Goal: Task Accomplishment & Management: Complete application form

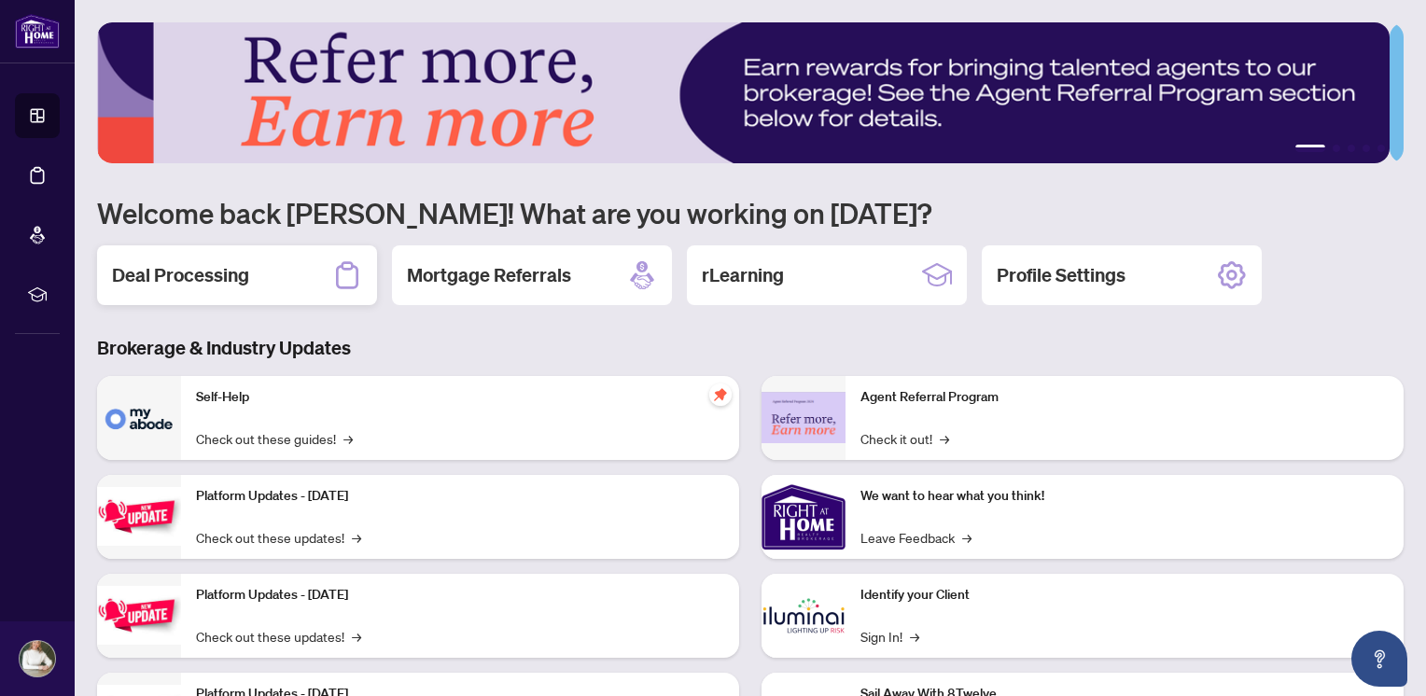
click at [196, 262] on h2 "Deal Processing" at bounding box center [180, 275] width 137 height 26
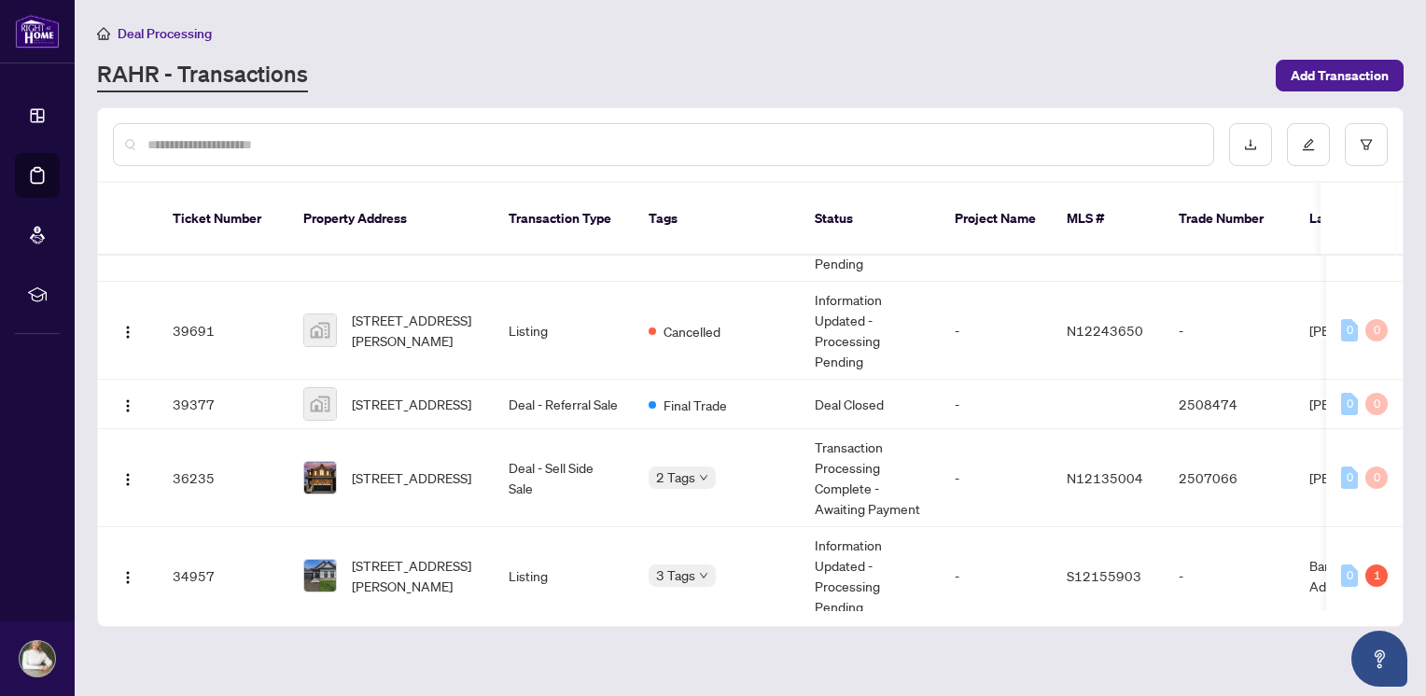
scroll to position [721, 0]
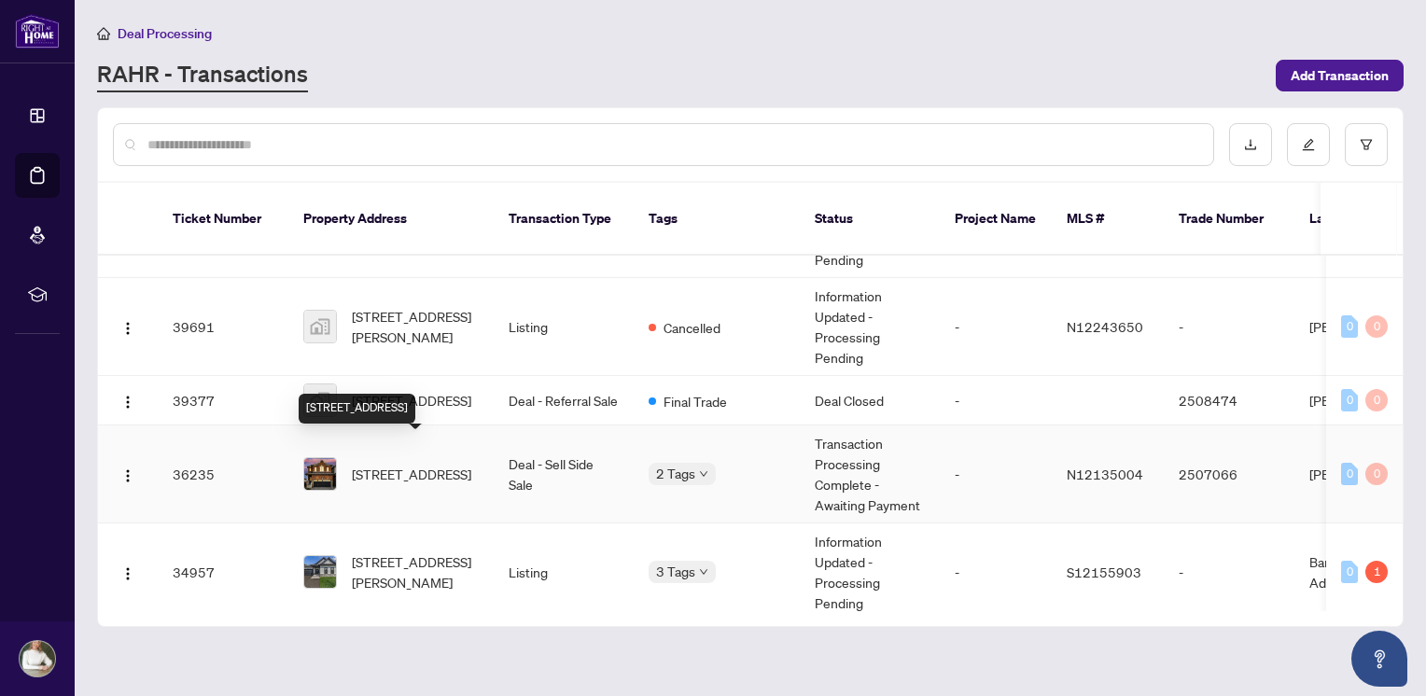
click at [413, 464] on span "7-22 Sasco Way, Essa, Ontario L3W 0C8, Canada" at bounding box center [411, 474] width 119 height 21
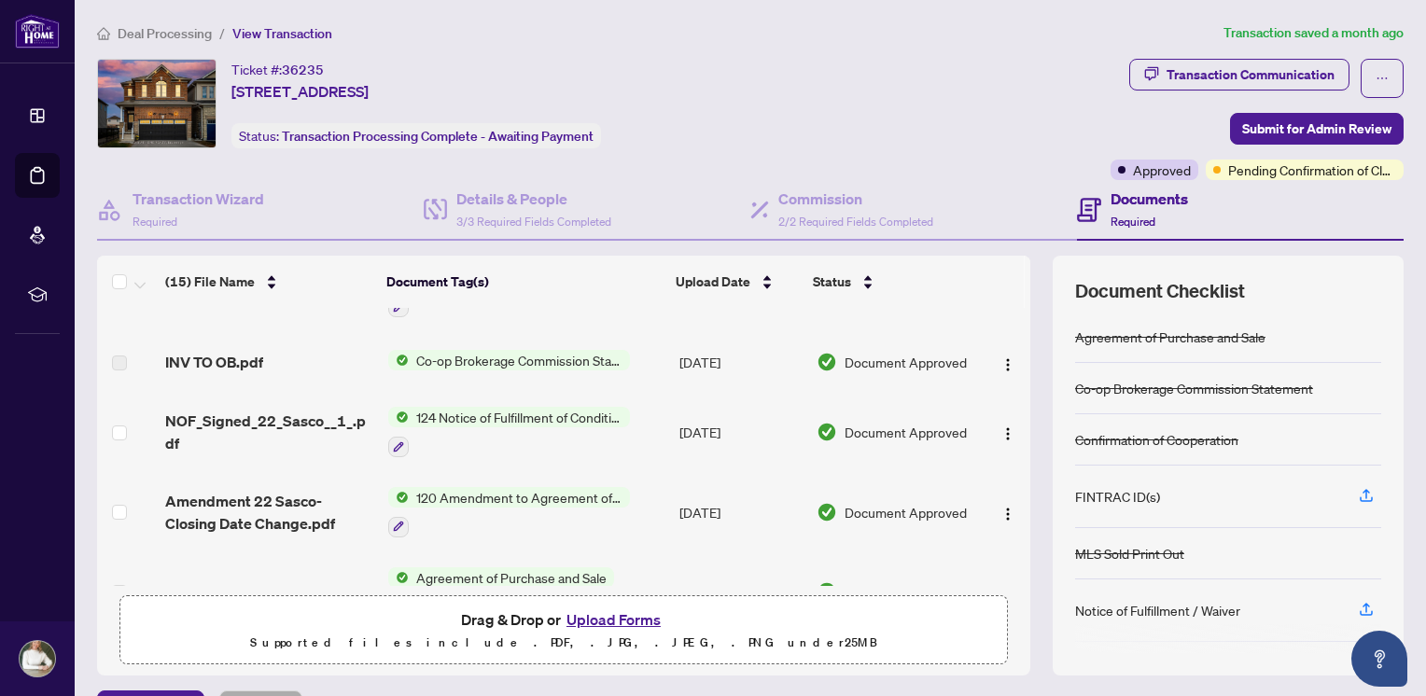
scroll to position [218, 0]
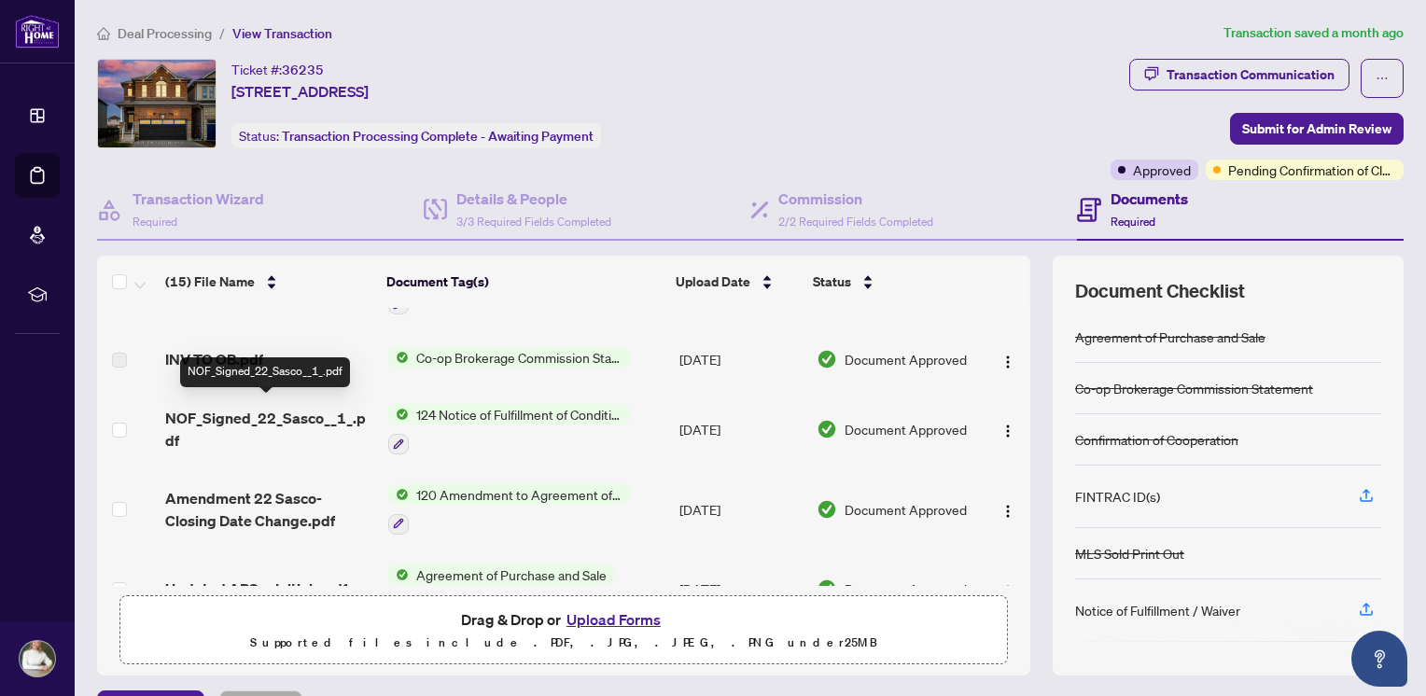
click at [244, 411] on span "NOF_Signed_22_Sasco__1_.pdf" at bounding box center [269, 429] width 208 height 45
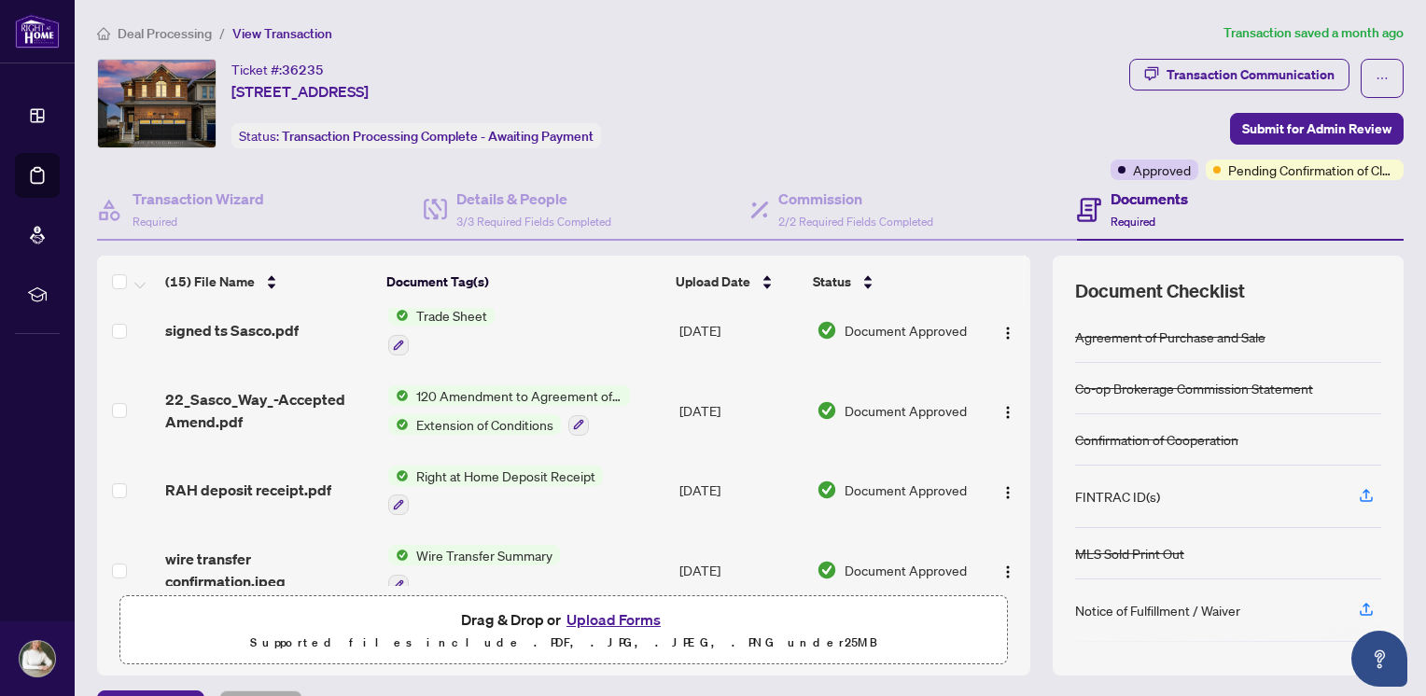
scroll to position [889, 0]
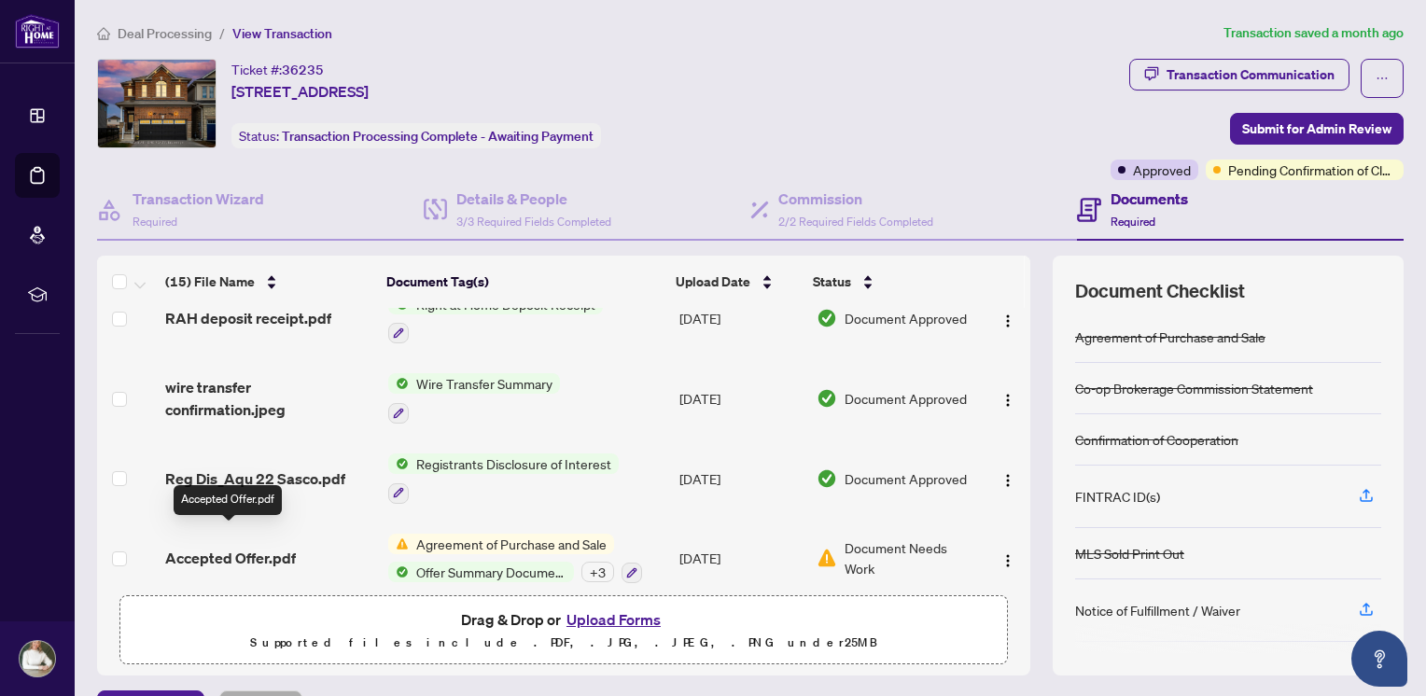
click at [245, 547] on span "Accepted Offer.pdf" at bounding box center [230, 558] width 131 height 22
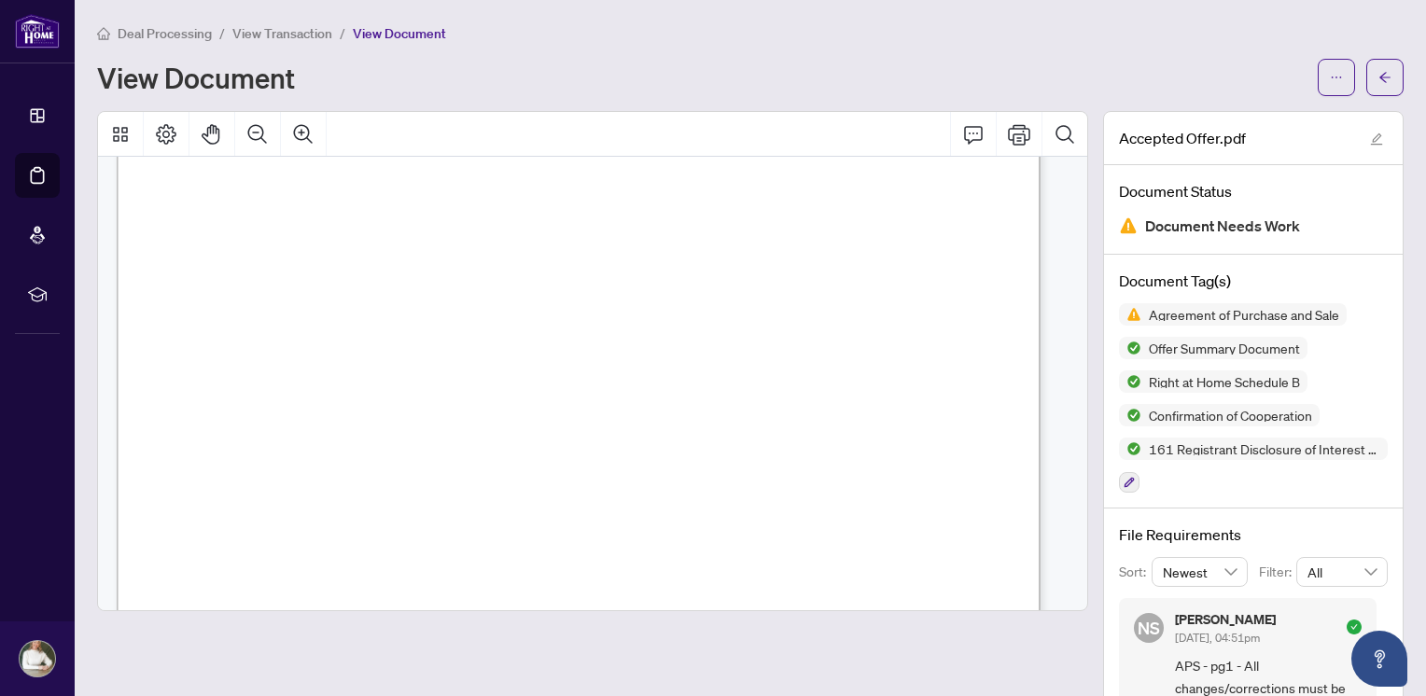
scroll to position [9223, 0]
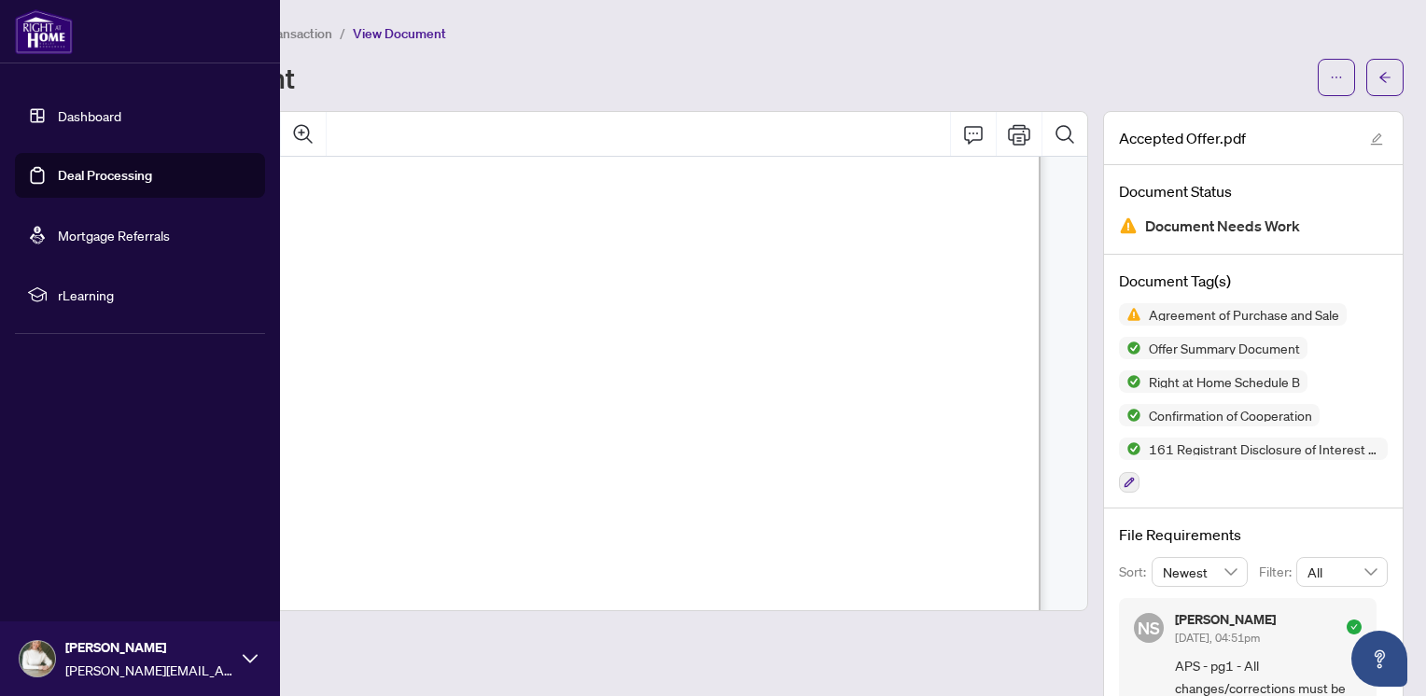
drag, startPoint x: 373, startPoint y: 87, endPoint x: 553, endPoint y: 92, distance: 179.3
click at [553, 92] on div "View Document" at bounding box center [750, 77] width 1307 height 37
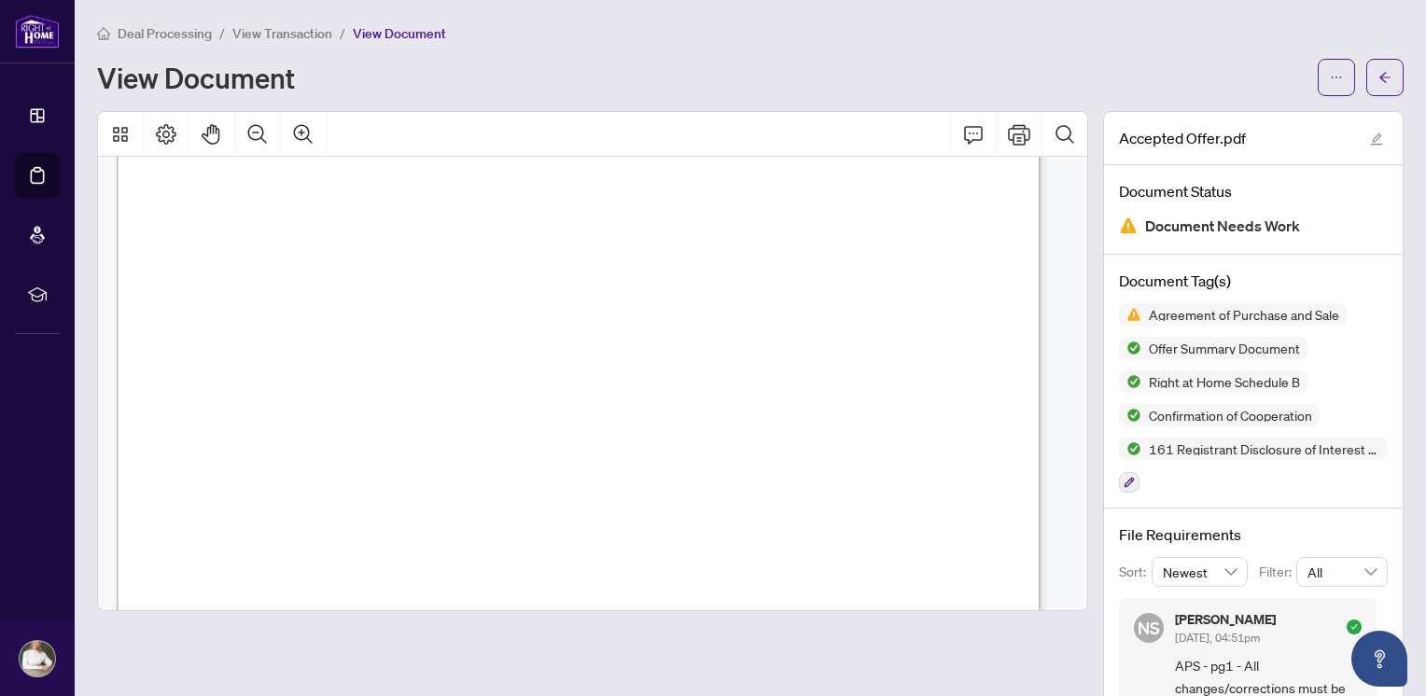
click at [575, 43] on div "Deal Processing / View Transaction / View Document View Document" at bounding box center [750, 59] width 1307 height 74
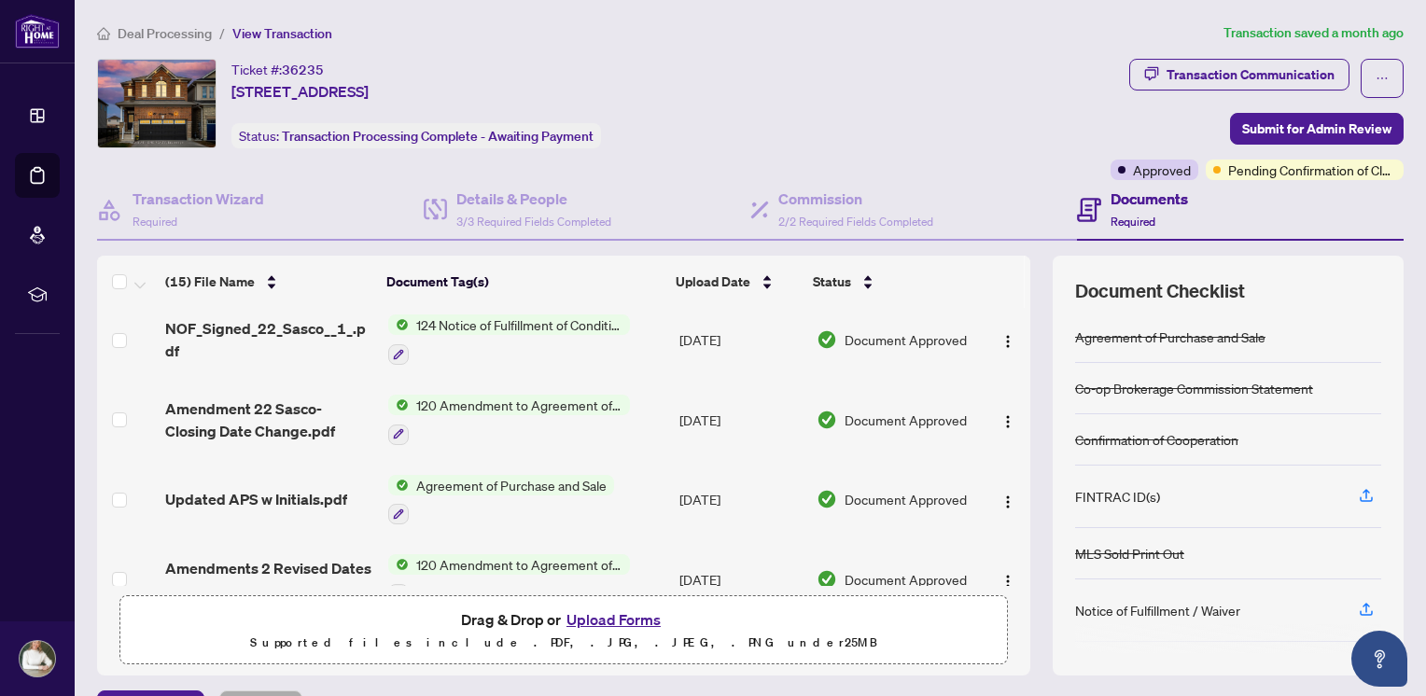
scroll to position [301, 0]
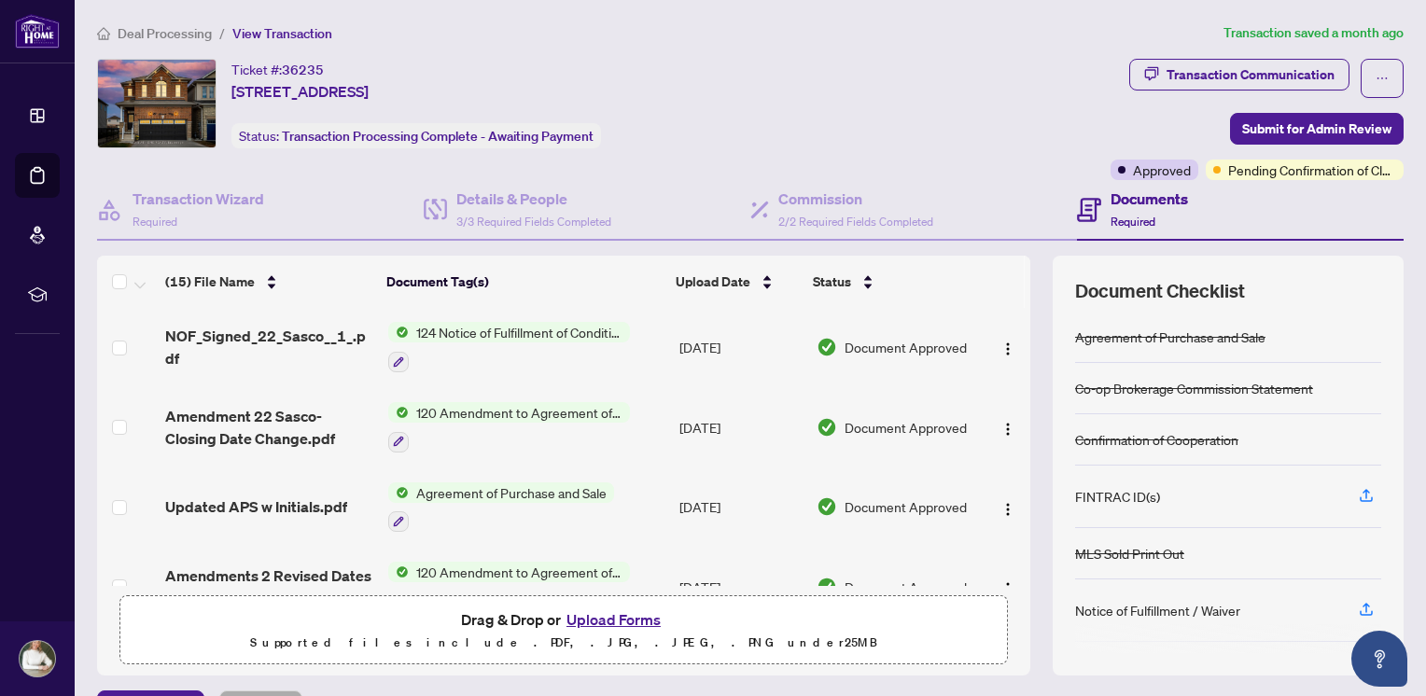
click at [421, 404] on span "120 Amendment to Agreement of Purchase and Sale" at bounding box center [519, 412] width 221 height 21
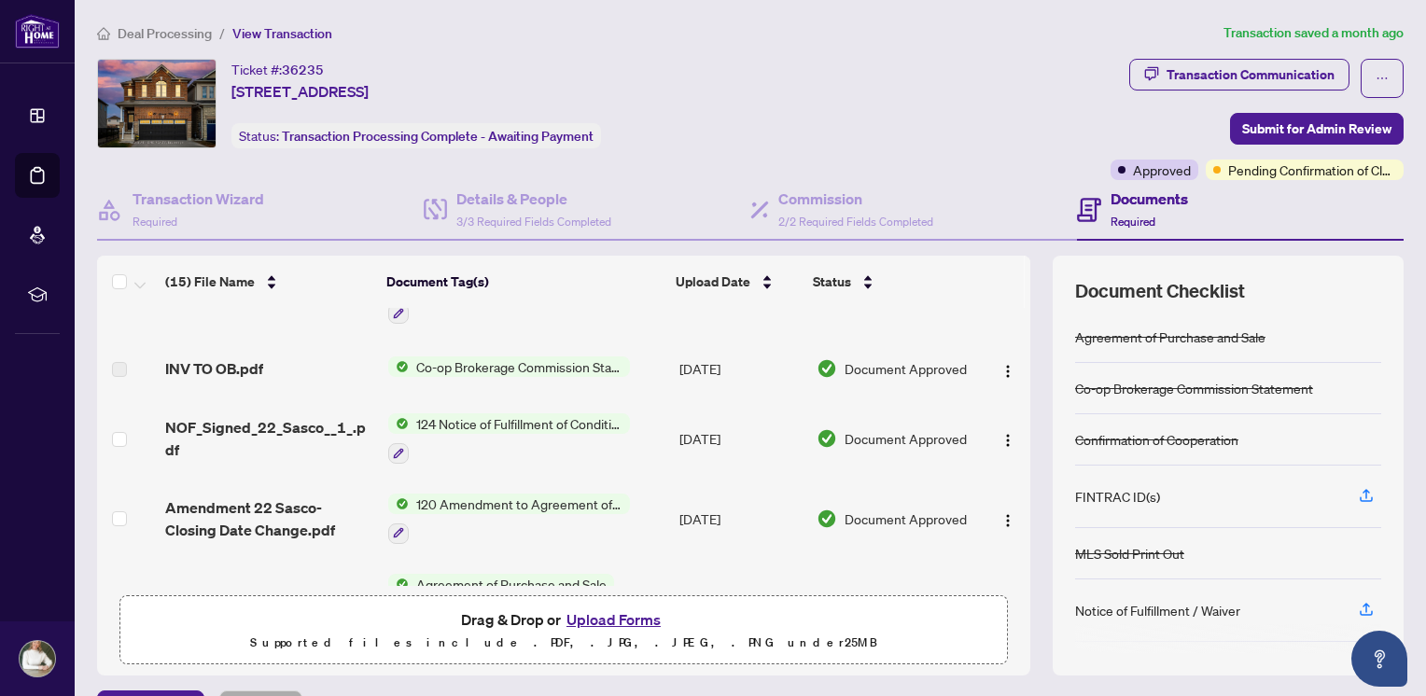
scroll to position [213, 0]
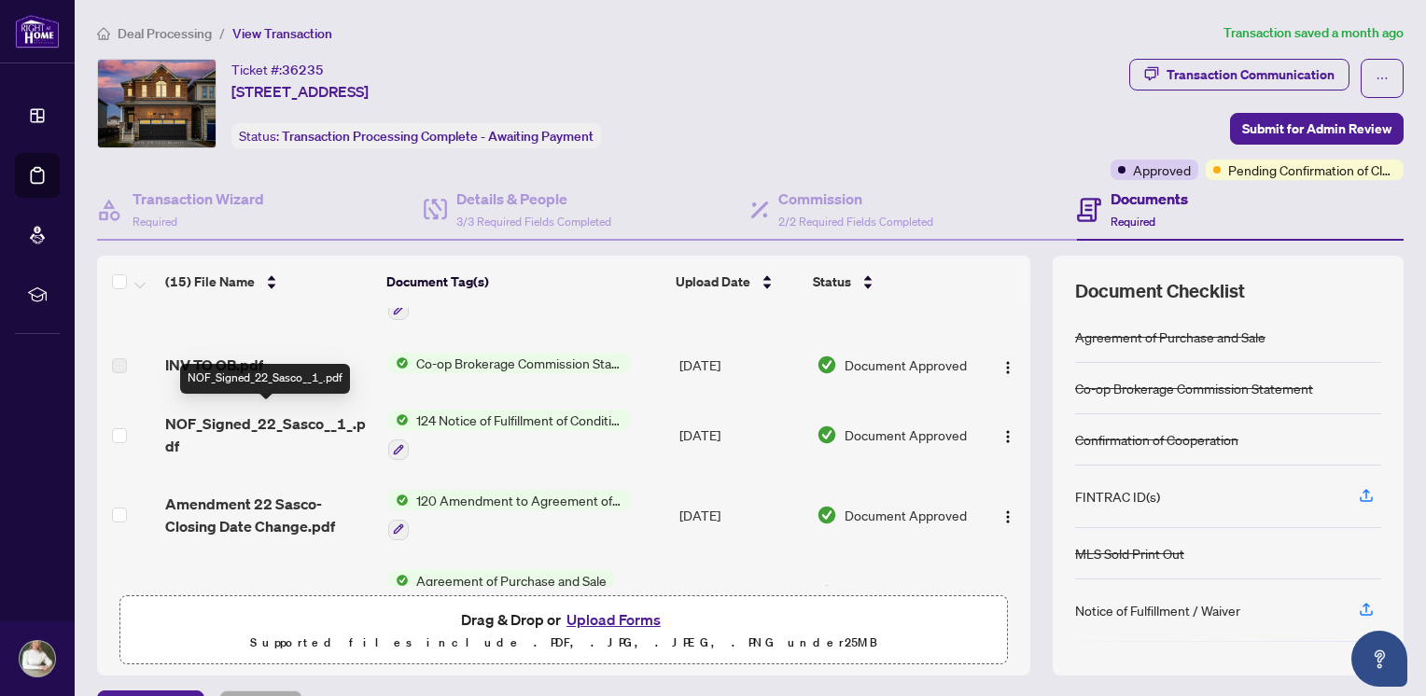
click at [246, 415] on span "NOF_Signed_22_Sasco__1_.pdf" at bounding box center [269, 435] width 208 height 45
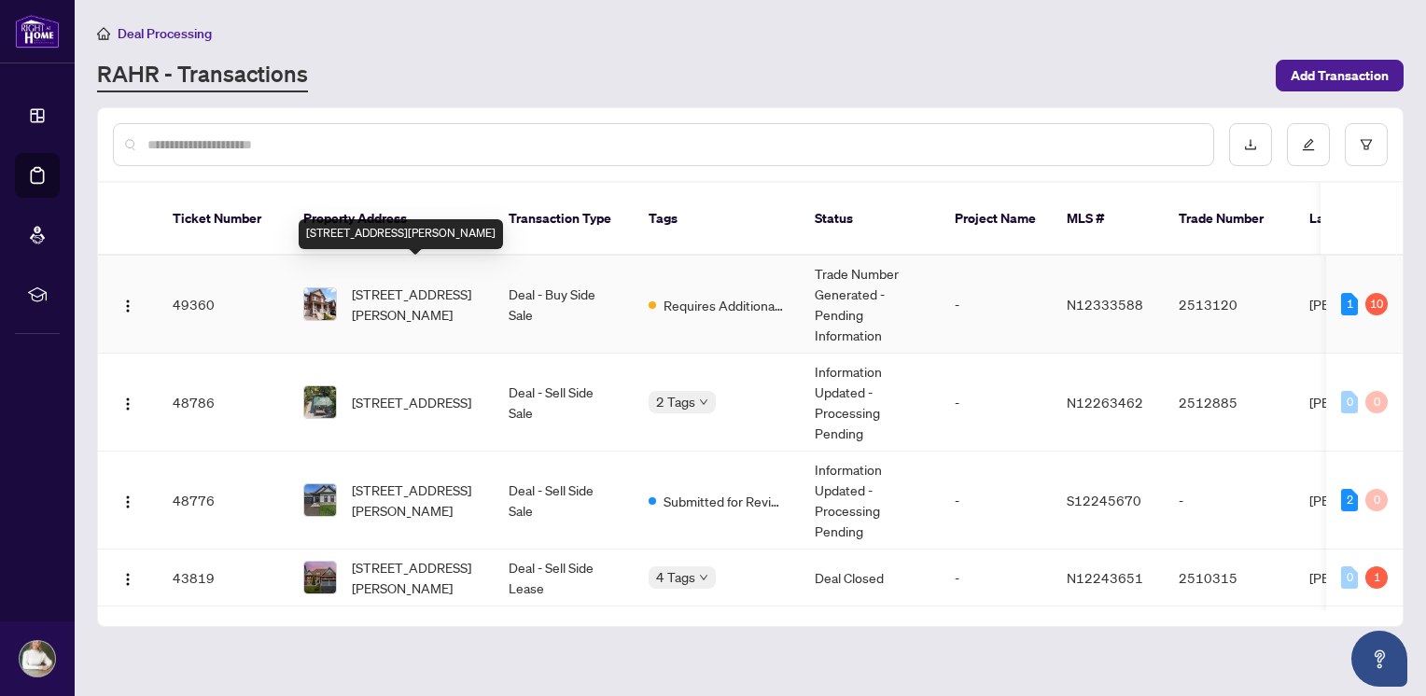
click at [441, 284] on span "41 Morris Dr, Essa, Ontario L0M 1B5, Canada" at bounding box center [415, 304] width 127 height 41
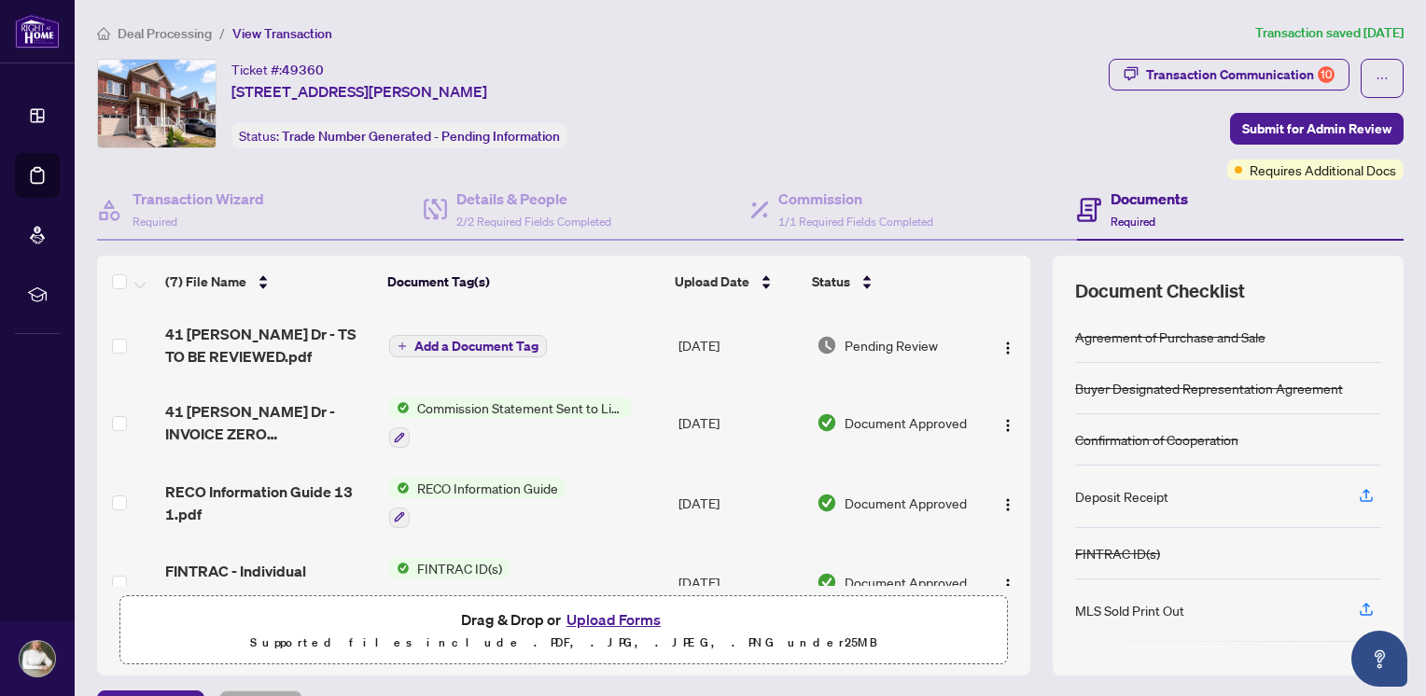
click at [506, 340] on span "Add a Document Tag" at bounding box center [476, 346] width 124 height 13
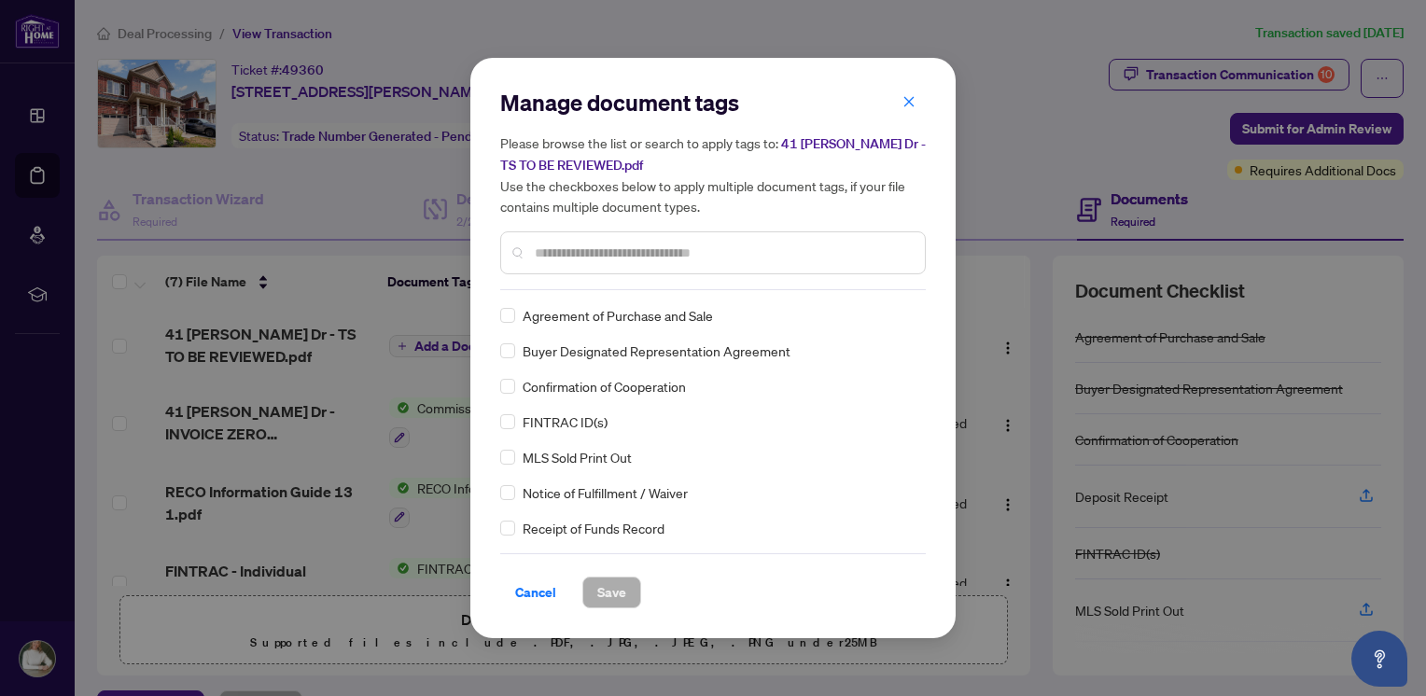
click at [569, 256] on input "text" at bounding box center [722, 253] width 375 height 21
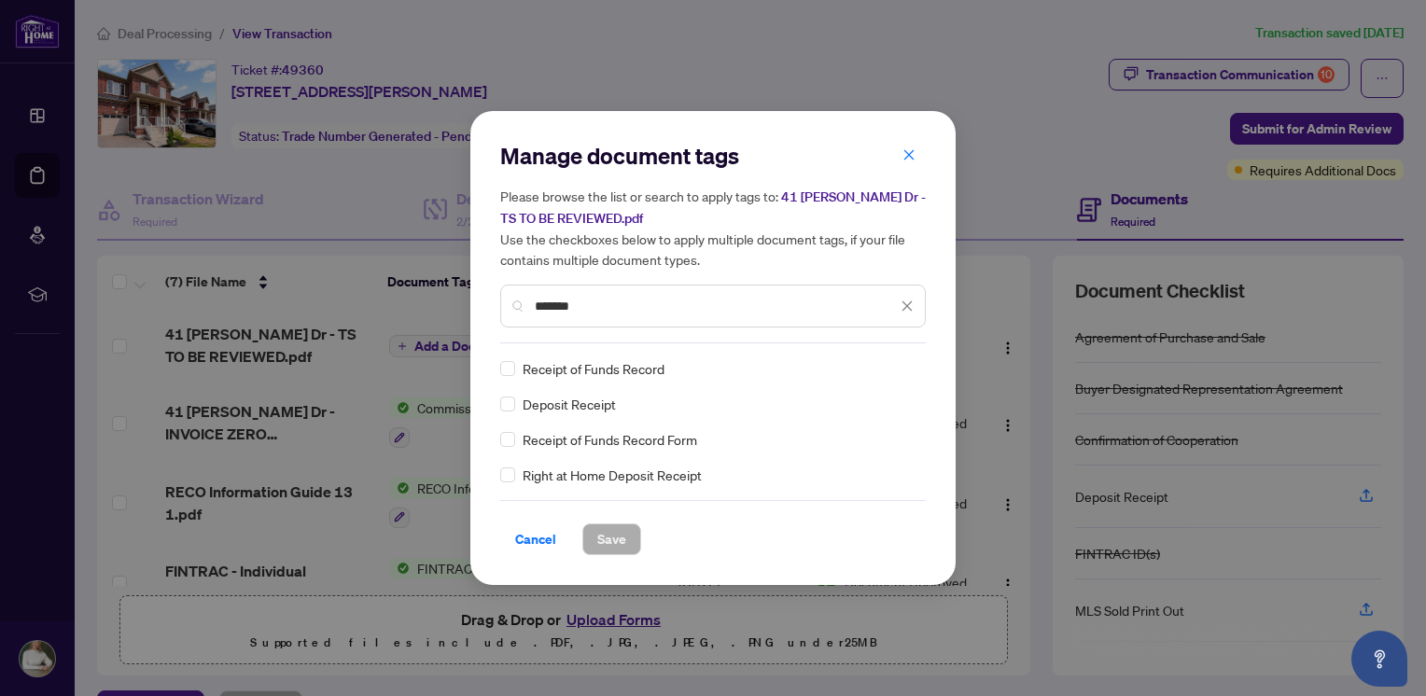
type input "*******"
click at [622, 541] on span "Save" at bounding box center [611, 540] width 29 height 30
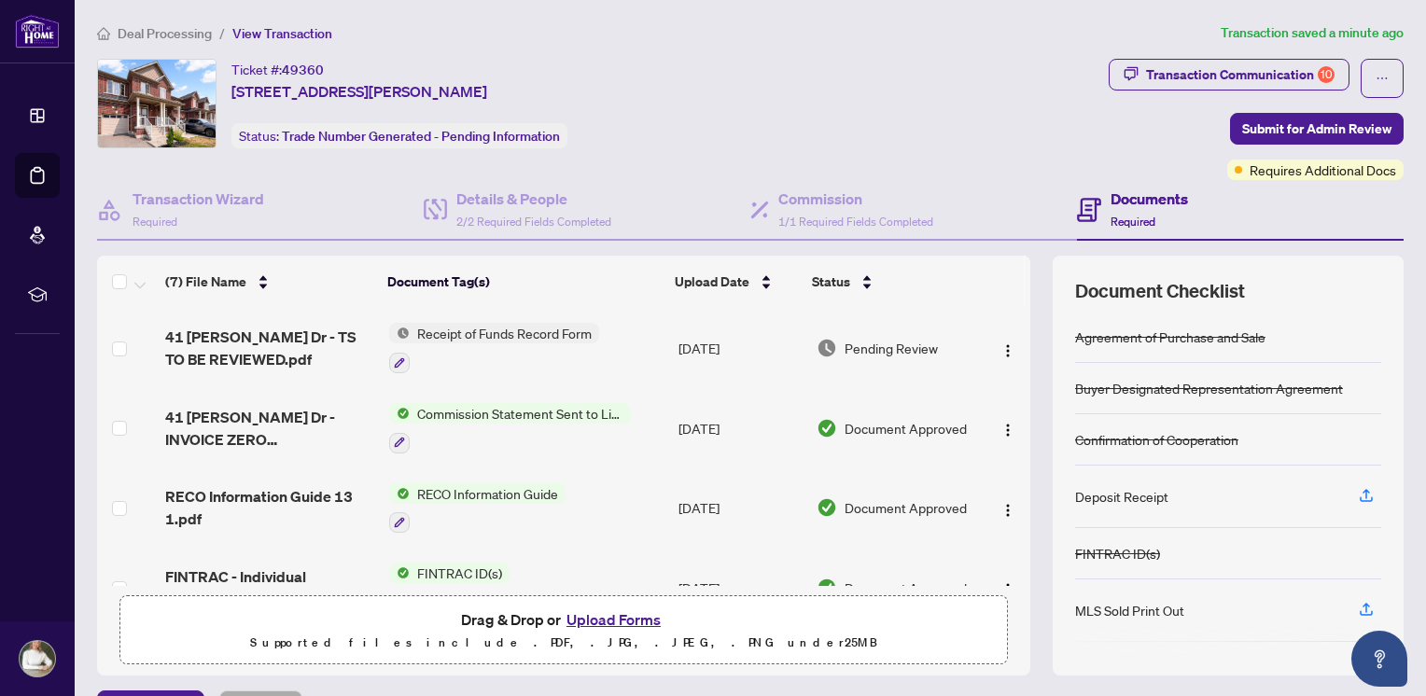
click at [459, 337] on span "Receipt of Funds Record Form" at bounding box center [504, 333] width 189 height 21
drag, startPoint x: 497, startPoint y: 423, endPoint x: 448, endPoint y: 386, distance: 60.7
drag, startPoint x: 448, startPoint y: 386, endPoint x: 413, endPoint y: 332, distance: 64.2
click at [413, 332] on span "Receipt of Funds Record Form" at bounding box center [504, 333] width 189 height 21
click at [1001, 343] on img "button" at bounding box center [1008, 350] width 15 height 15
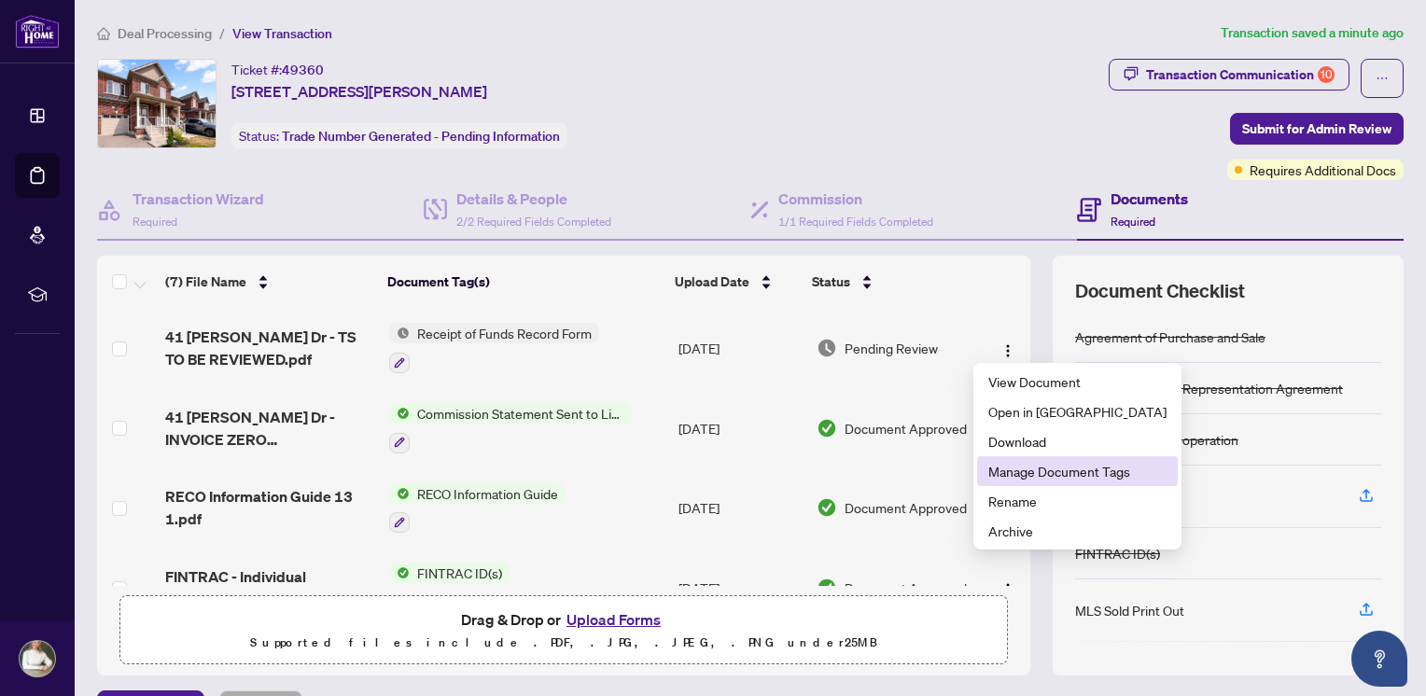
click at [1037, 467] on span "Manage Document Tags" at bounding box center [1077, 471] width 178 height 21
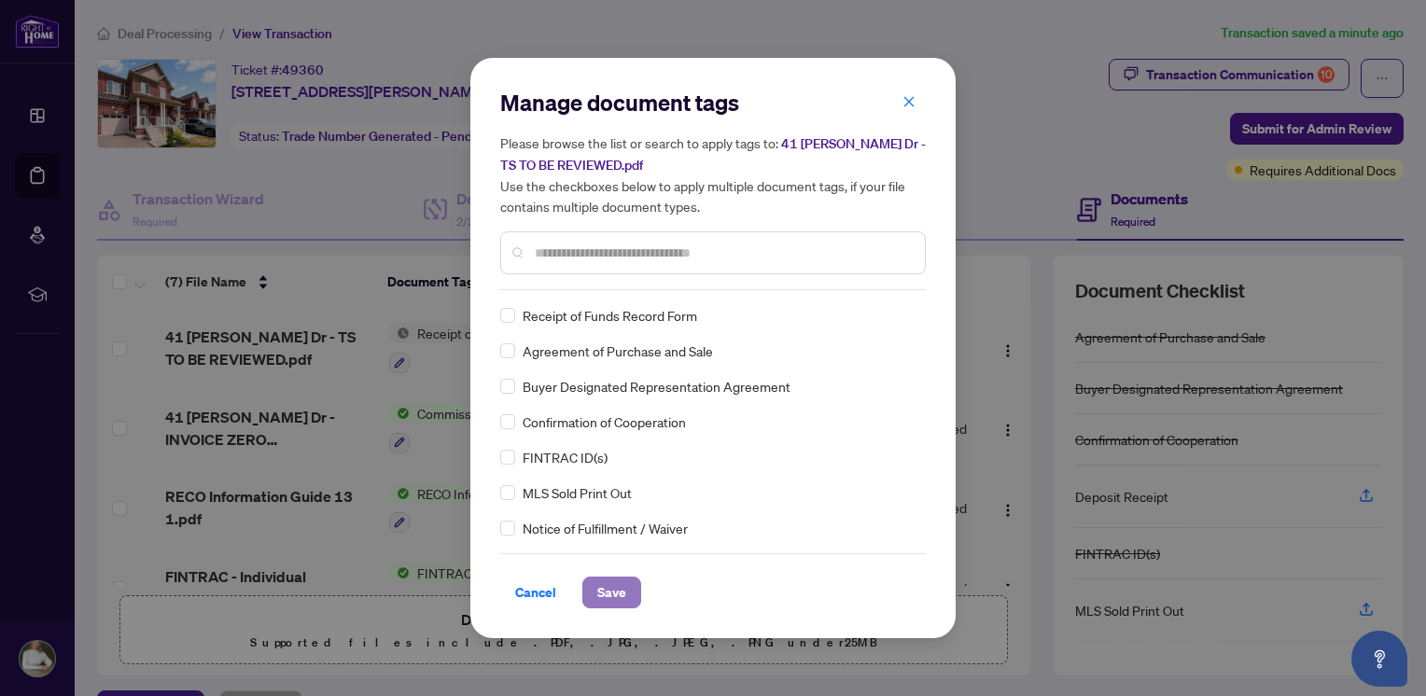
click at [608, 599] on span "Save" at bounding box center [611, 593] width 29 height 30
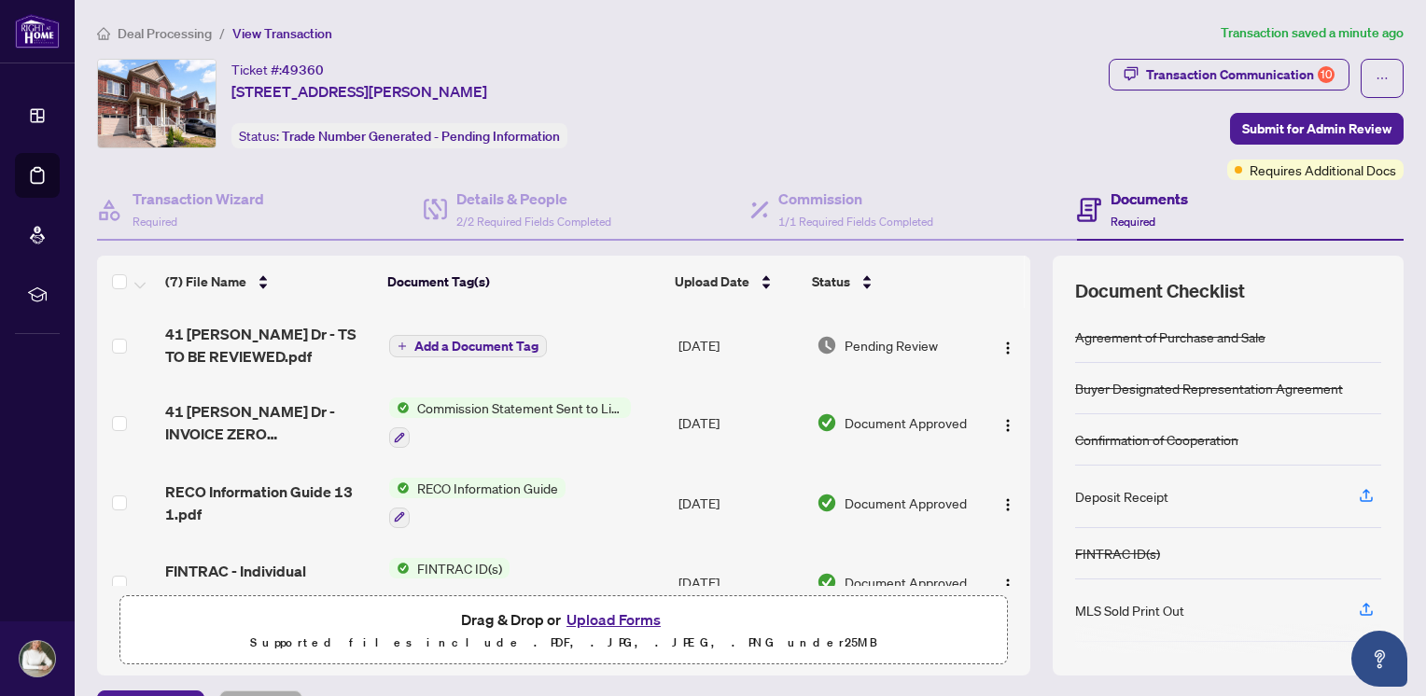
click at [452, 618] on div "Drag & Drop or Upload Forms Supported files include .PDF, .JPG, .JPEG, .PNG und…" at bounding box center [564, 631] width 864 height 47
click at [618, 618] on button "Upload Forms" at bounding box center [613, 620] width 105 height 24
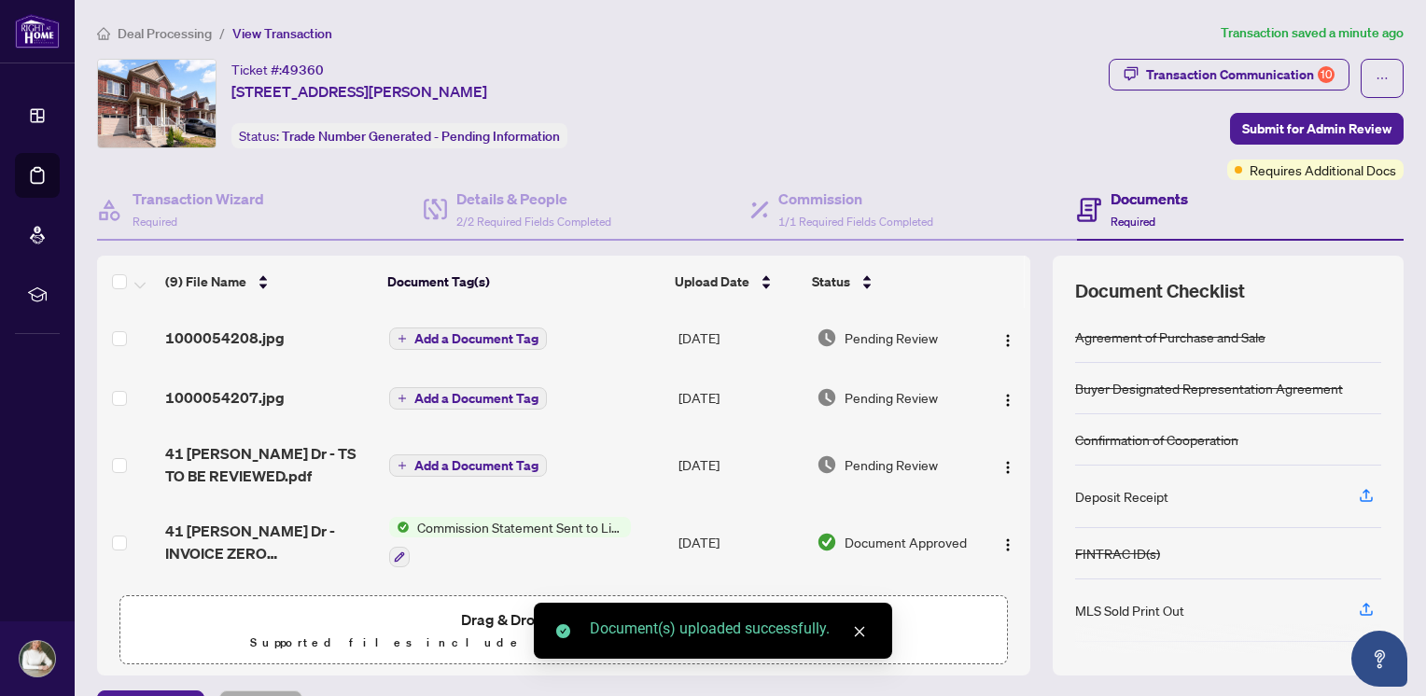
click at [859, 629] on icon "close" at bounding box center [859, 631] width 13 height 13
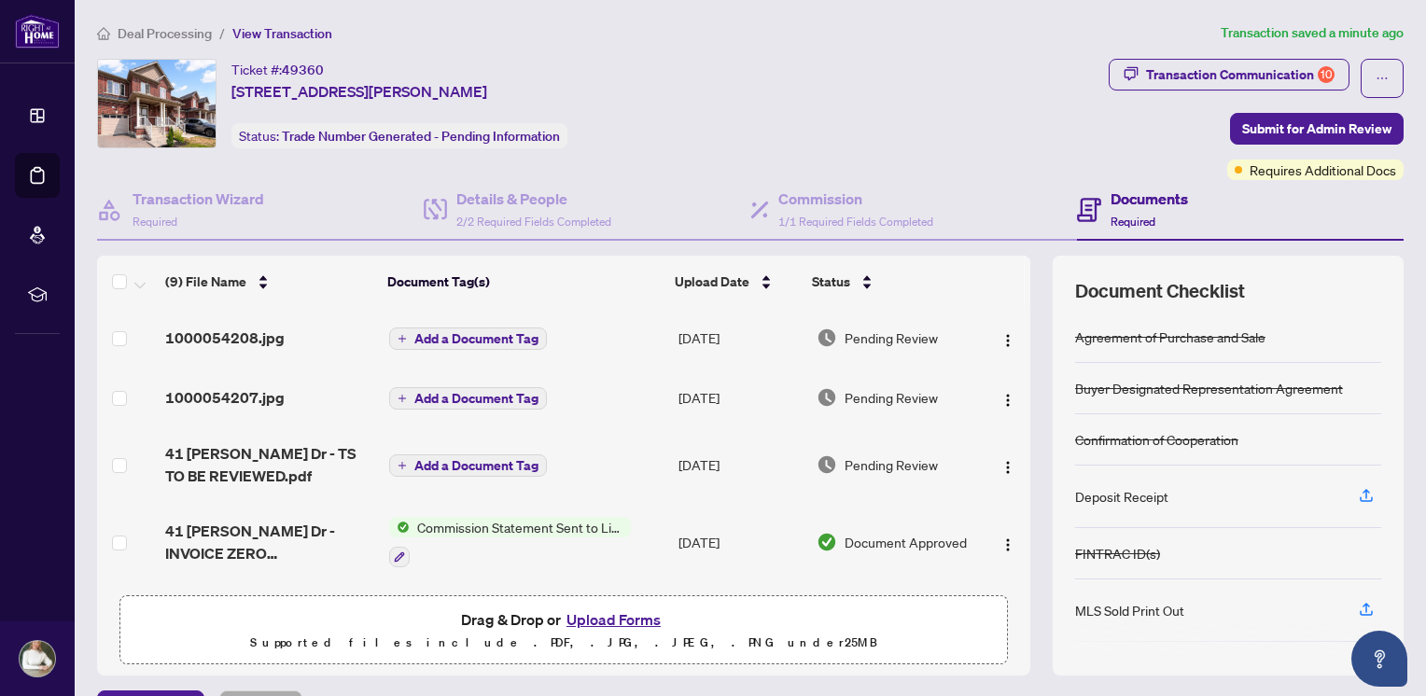
click at [631, 613] on button "Upload Forms" at bounding box center [613, 620] width 105 height 24
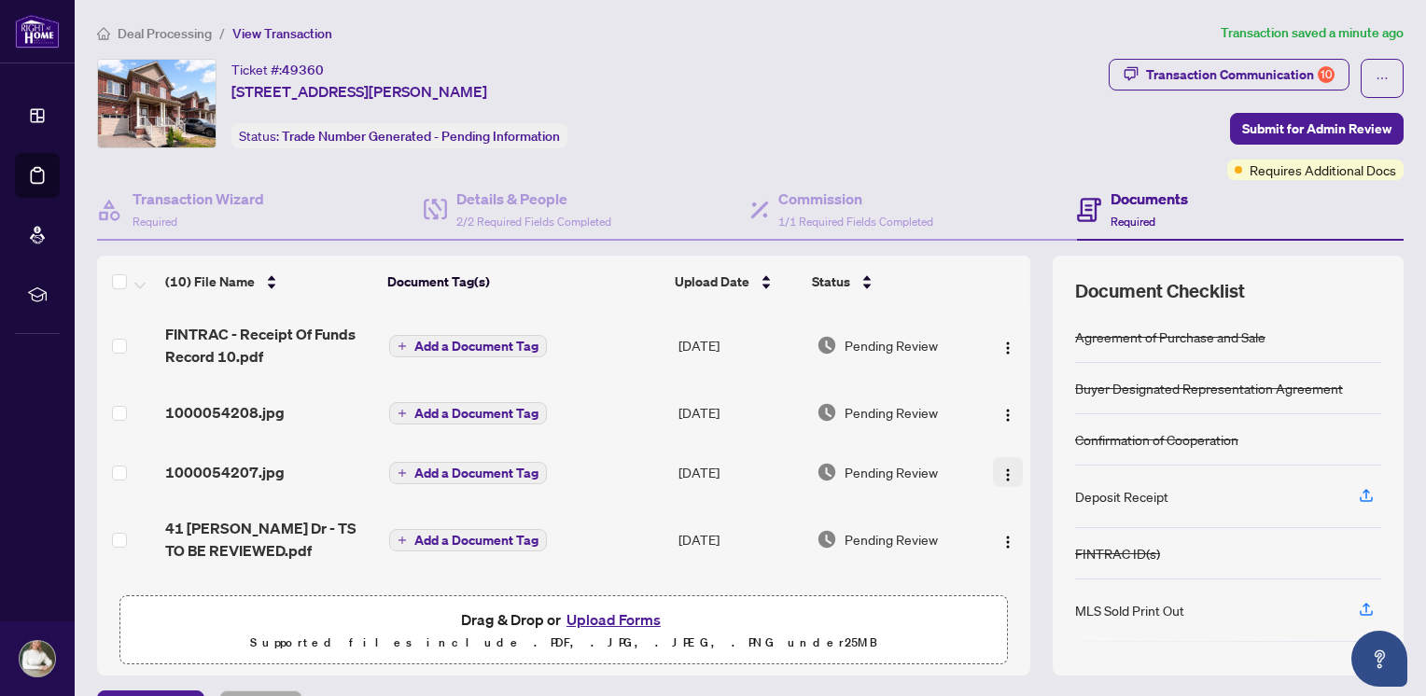
click at [1001, 473] on img "button" at bounding box center [1008, 475] width 15 height 15
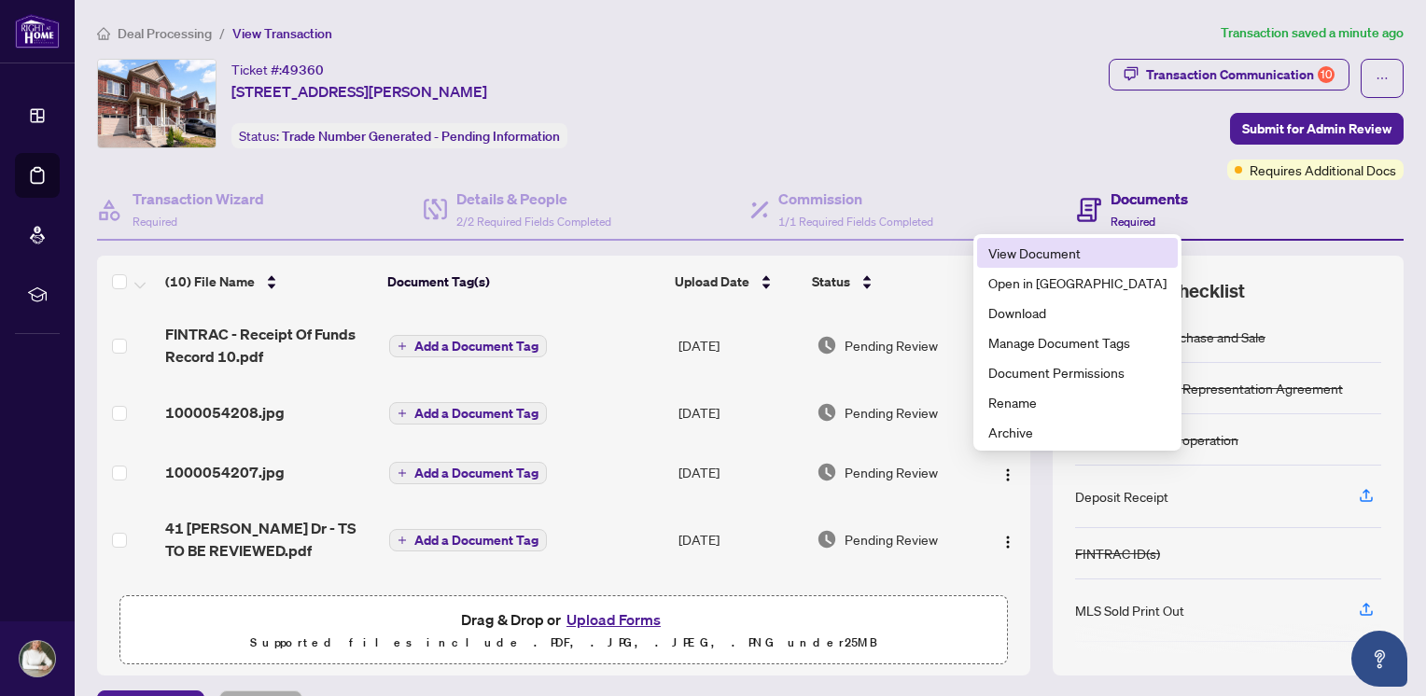
click at [1034, 246] on span "View Document" at bounding box center [1077, 253] width 178 height 21
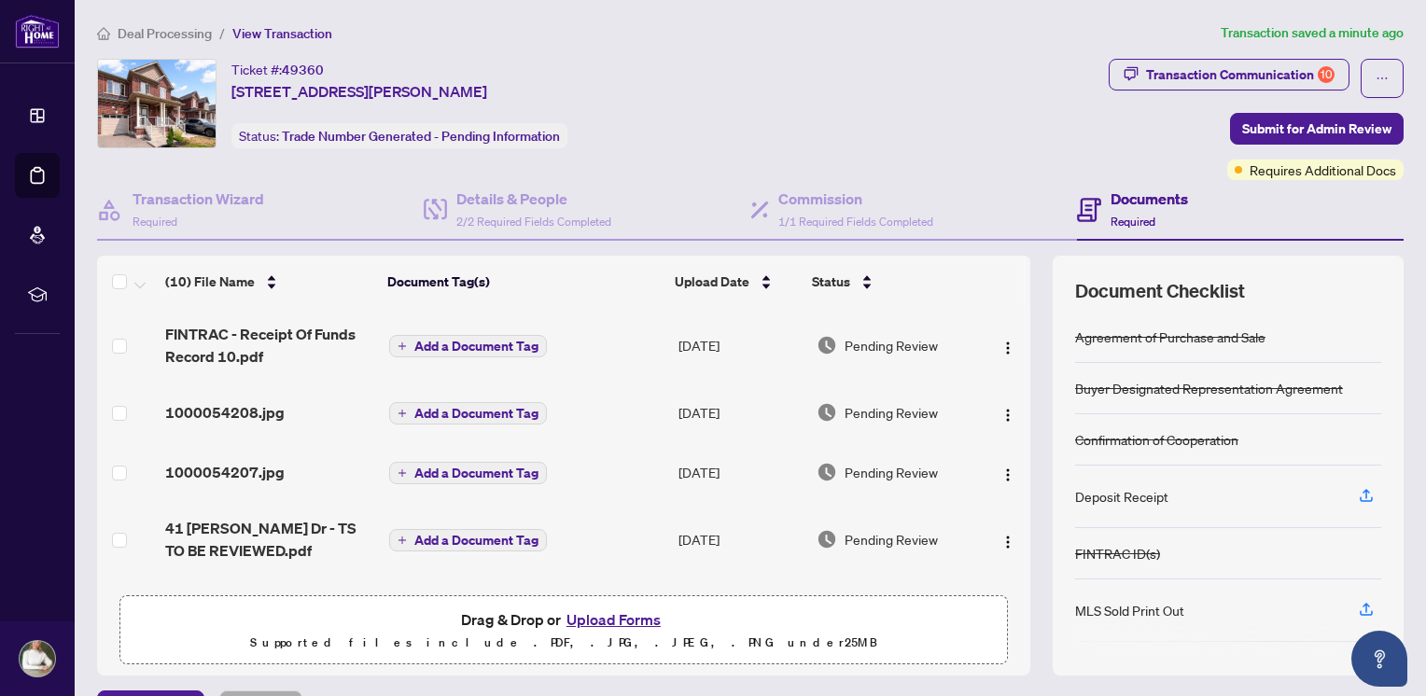
click at [514, 467] on span "Add a Document Tag" at bounding box center [476, 473] width 124 height 13
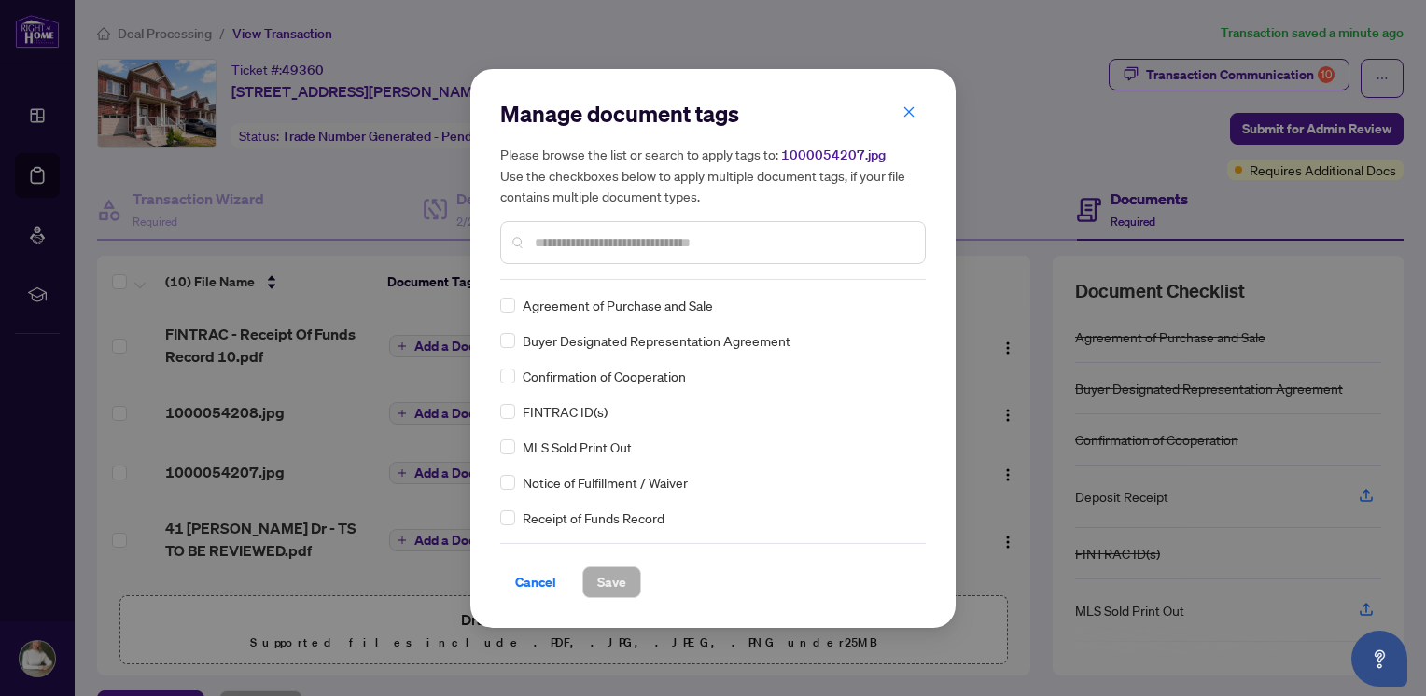
click at [642, 252] on div at bounding box center [713, 242] width 426 height 43
type input "******"
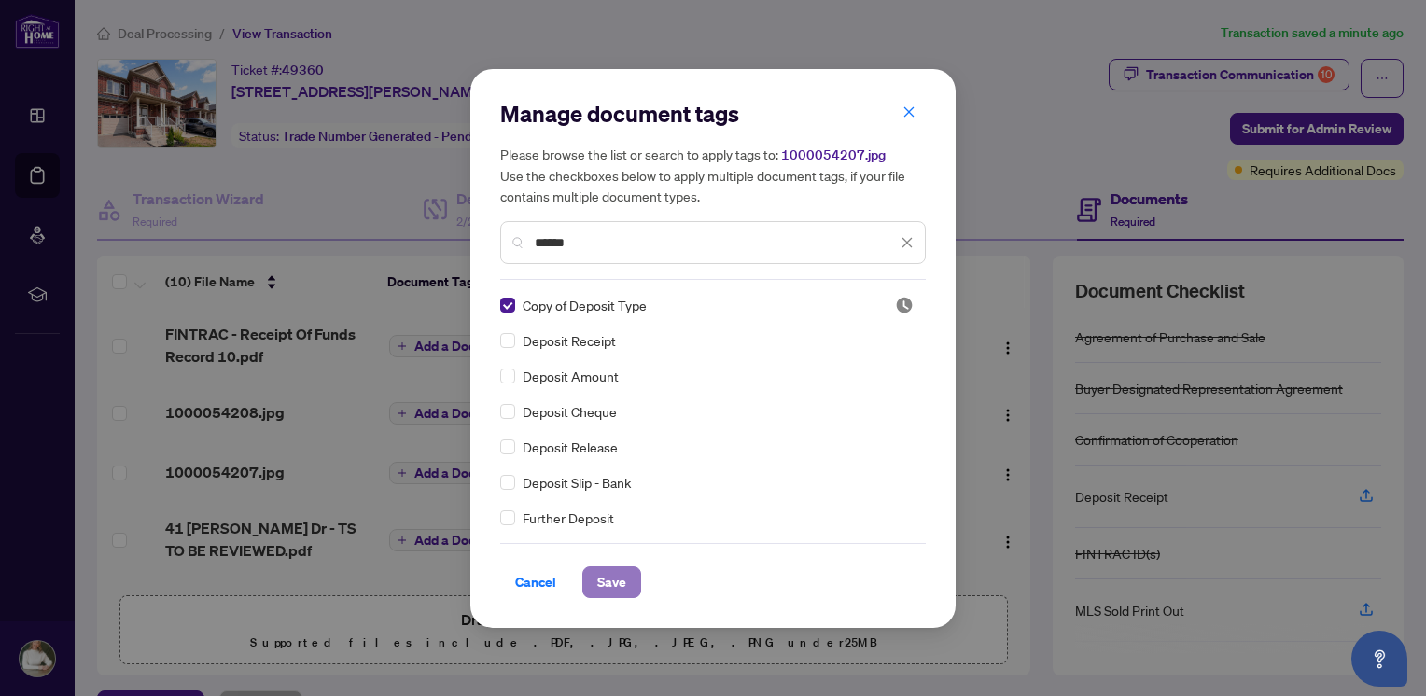
click at [612, 577] on span "Save" at bounding box center [611, 582] width 29 height 30
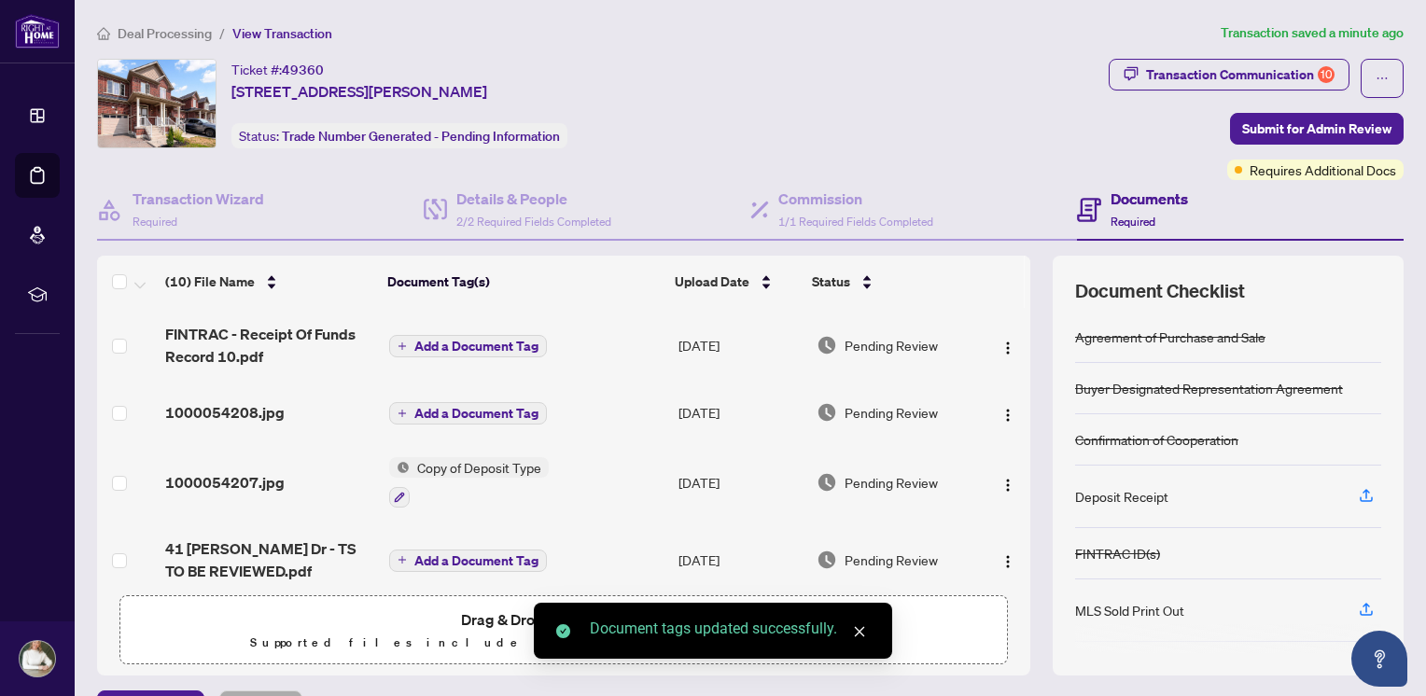
click at [441, 408] on span "Add a Document Tag" at bounding box center [476, 413] width 124 height 13
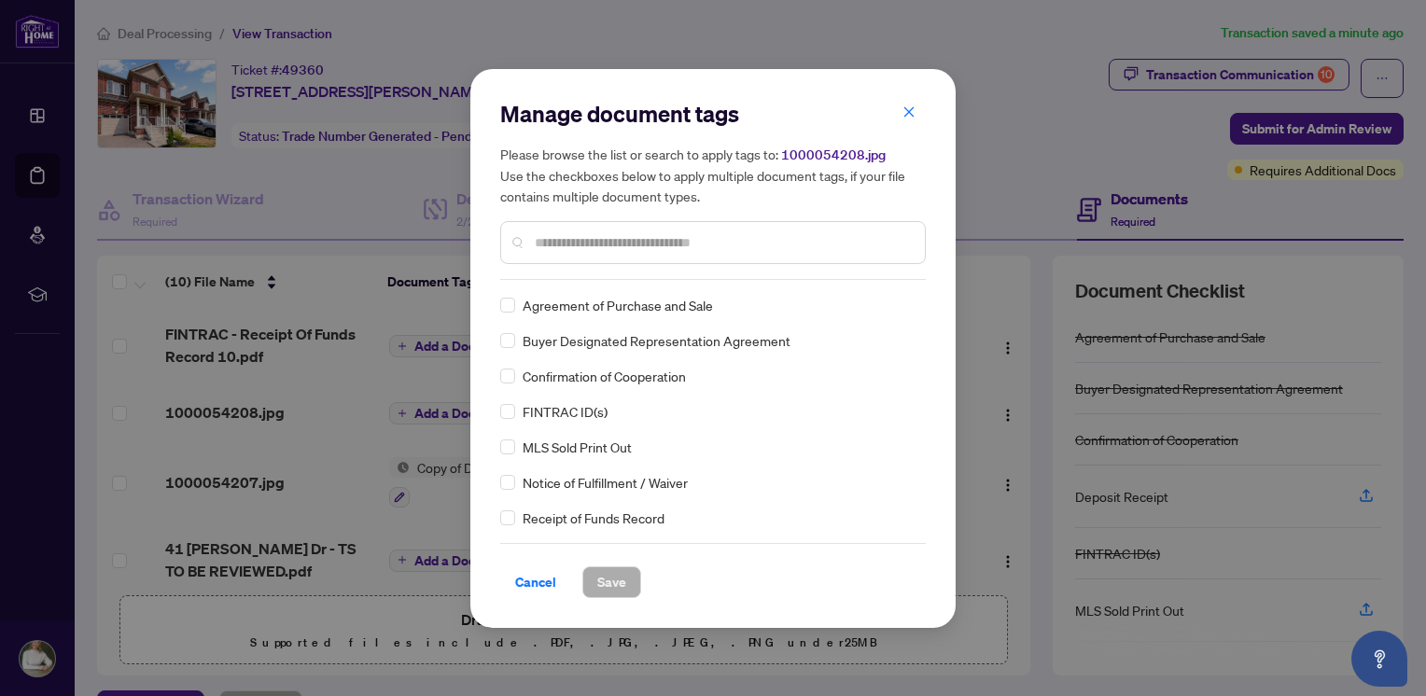
click at [561, 244] on input "text" at bounding box center [722, 242] width 375 height 21
type input "****"
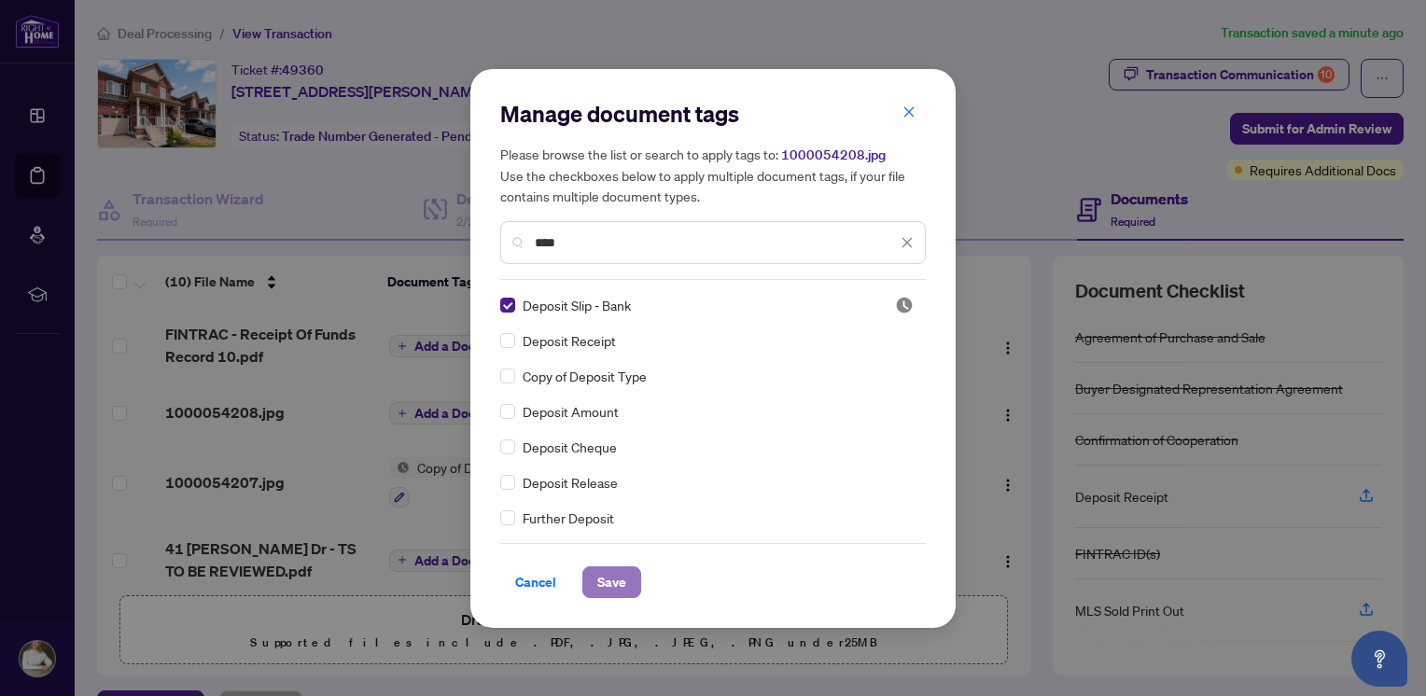
click at [613, 581] on span "Save" at bounding box center [611, 582] width 29 height 30
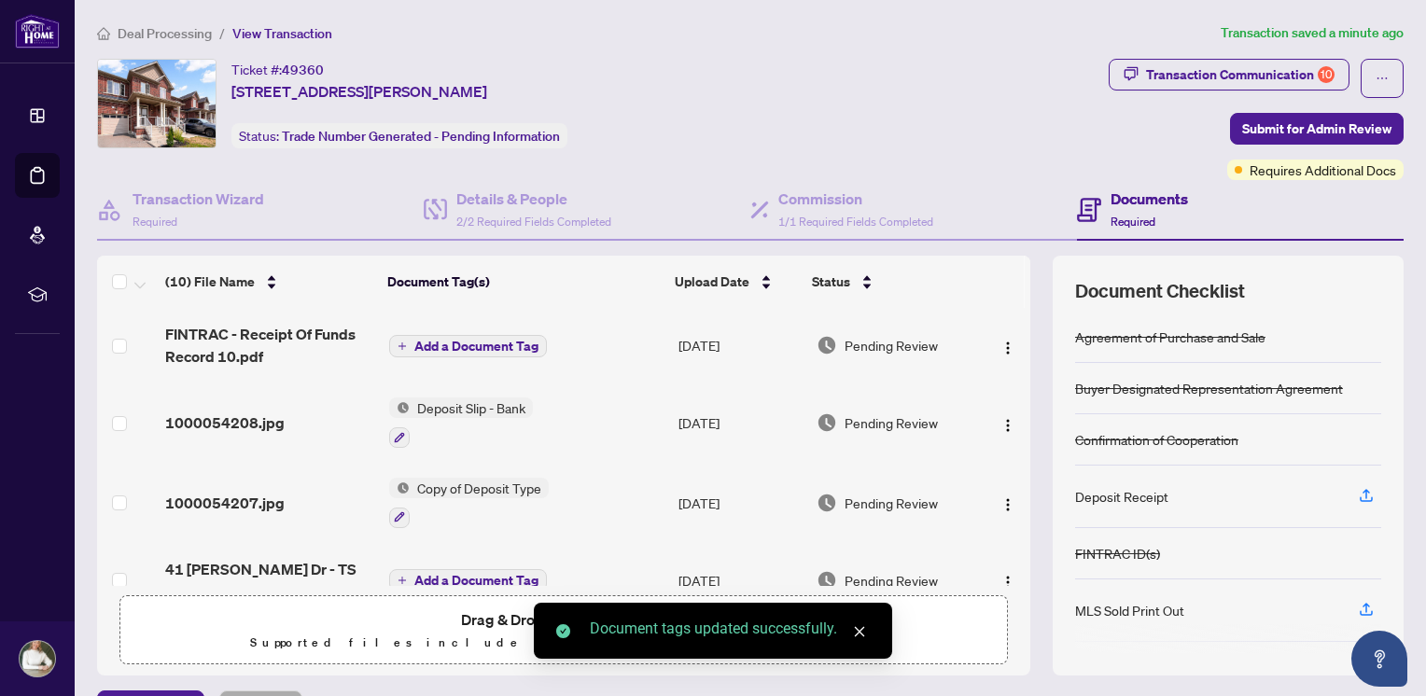
click at [455, 343] on span "Add a Document Tag" at bounding box center [476, 346] width 124 height 13
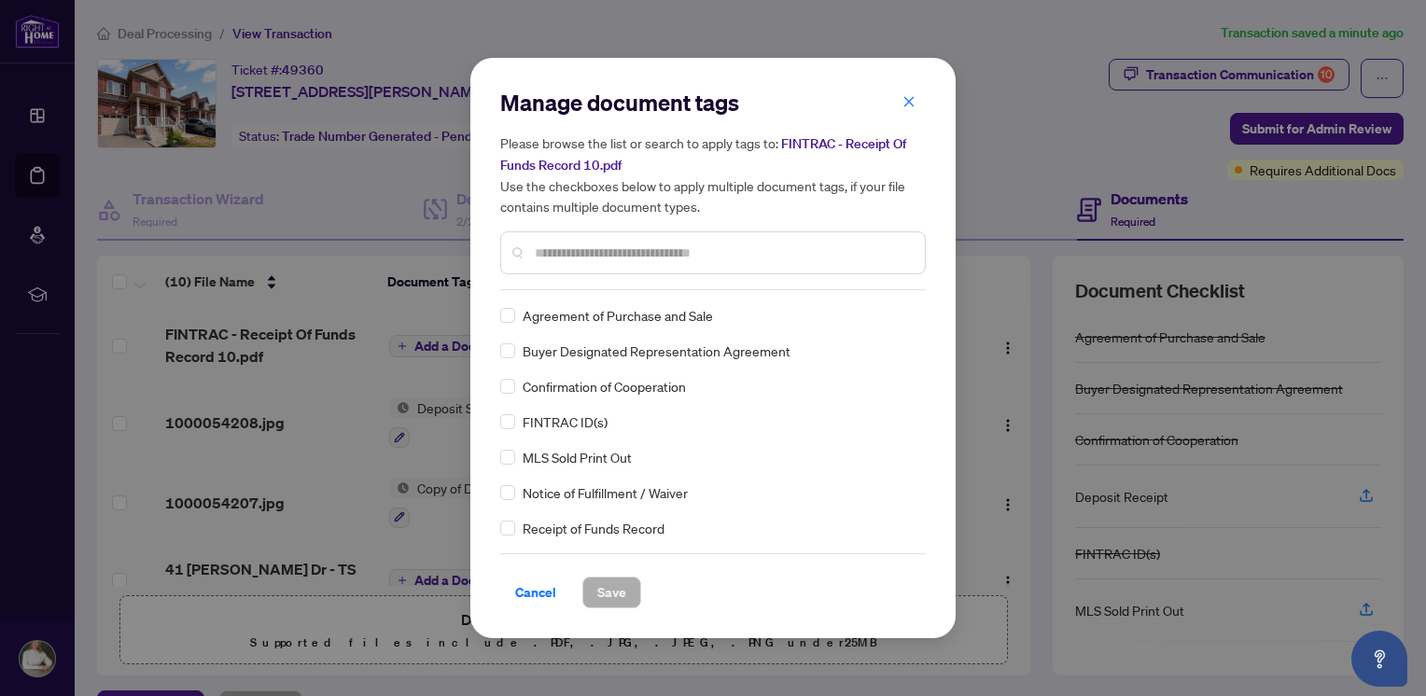
click at [553, 260] on input "text" at bounding box center [722, 253] width 375 height 21
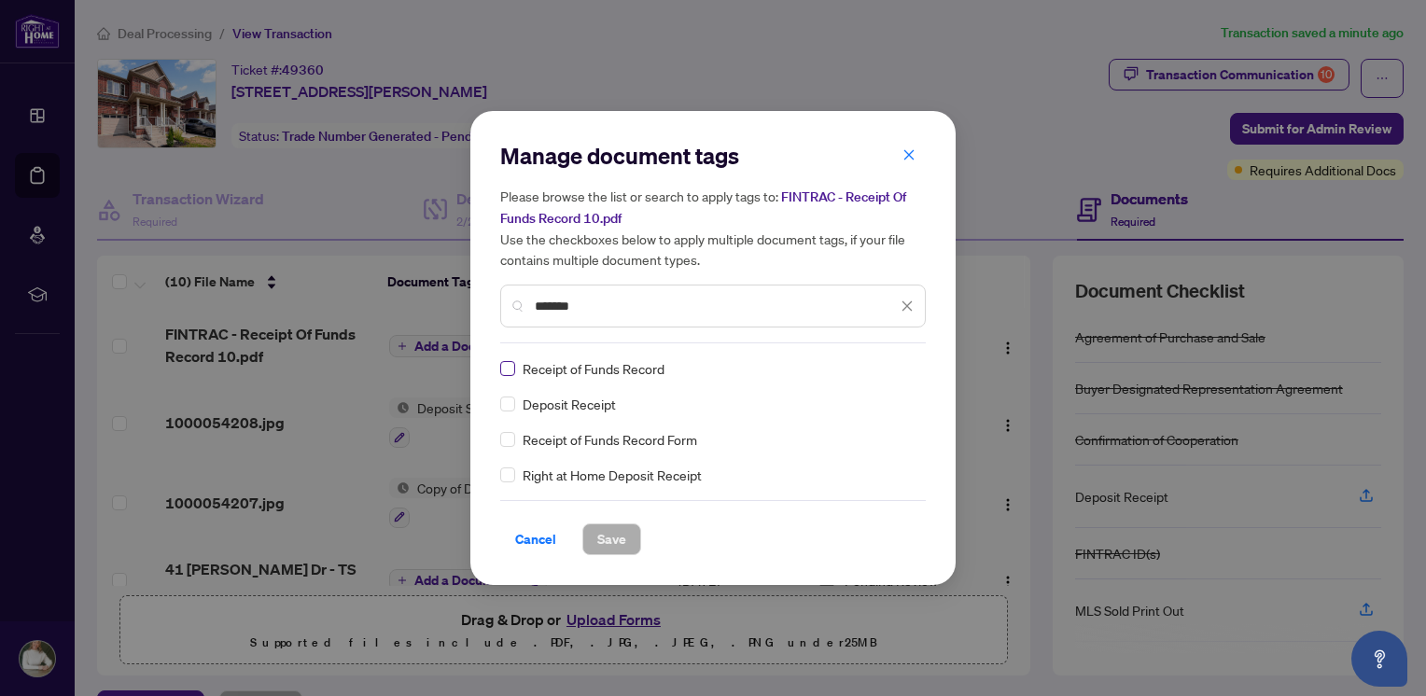
type input "*******"
click at [617, 537] on span "Save" at bounding box center [611, 540] width 29 height 30
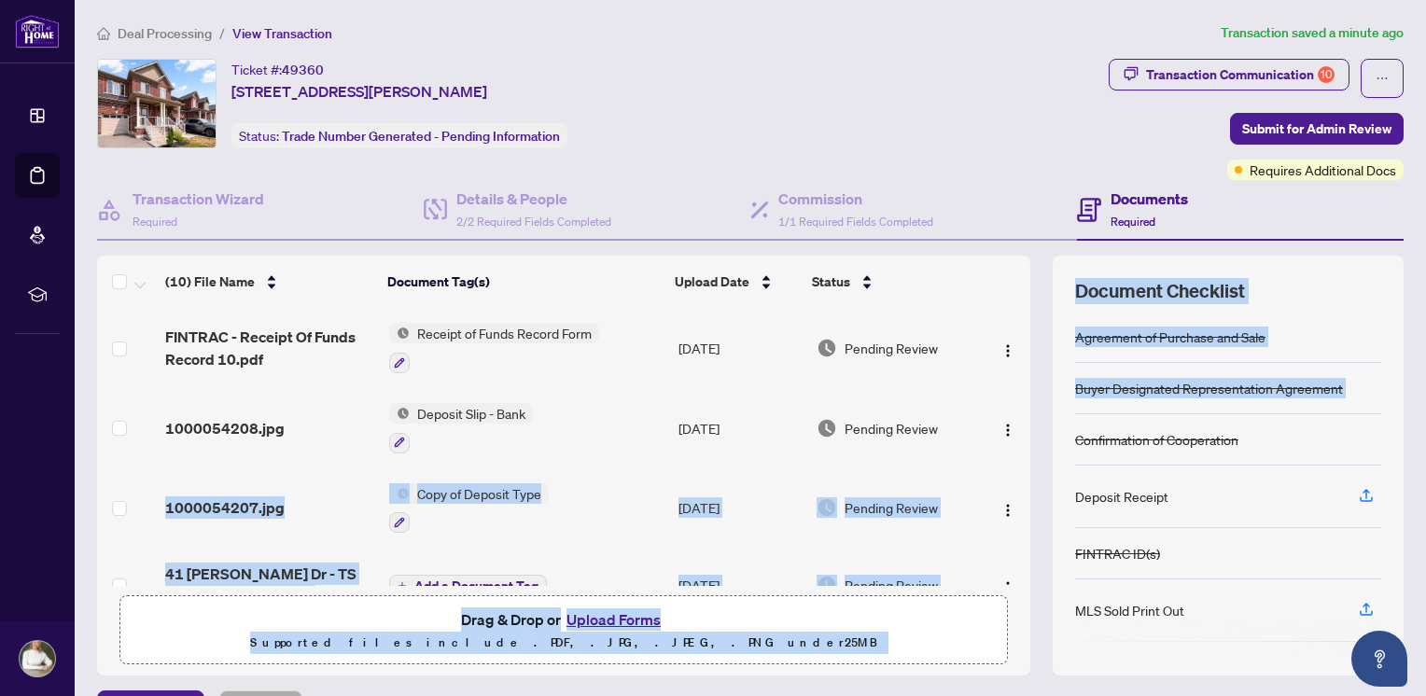
drag, startPoint x: 1010, startPoint y: 385, endPoint x: 1027, endPoint y: 427, distance: 45.2
click at [1027, 427] on div "(10) File Name Document Tag(s) Upload Date Status FINTRAC - Receipt Of Funds Re…" at bounding box center [750, 466] width 1307 height 420
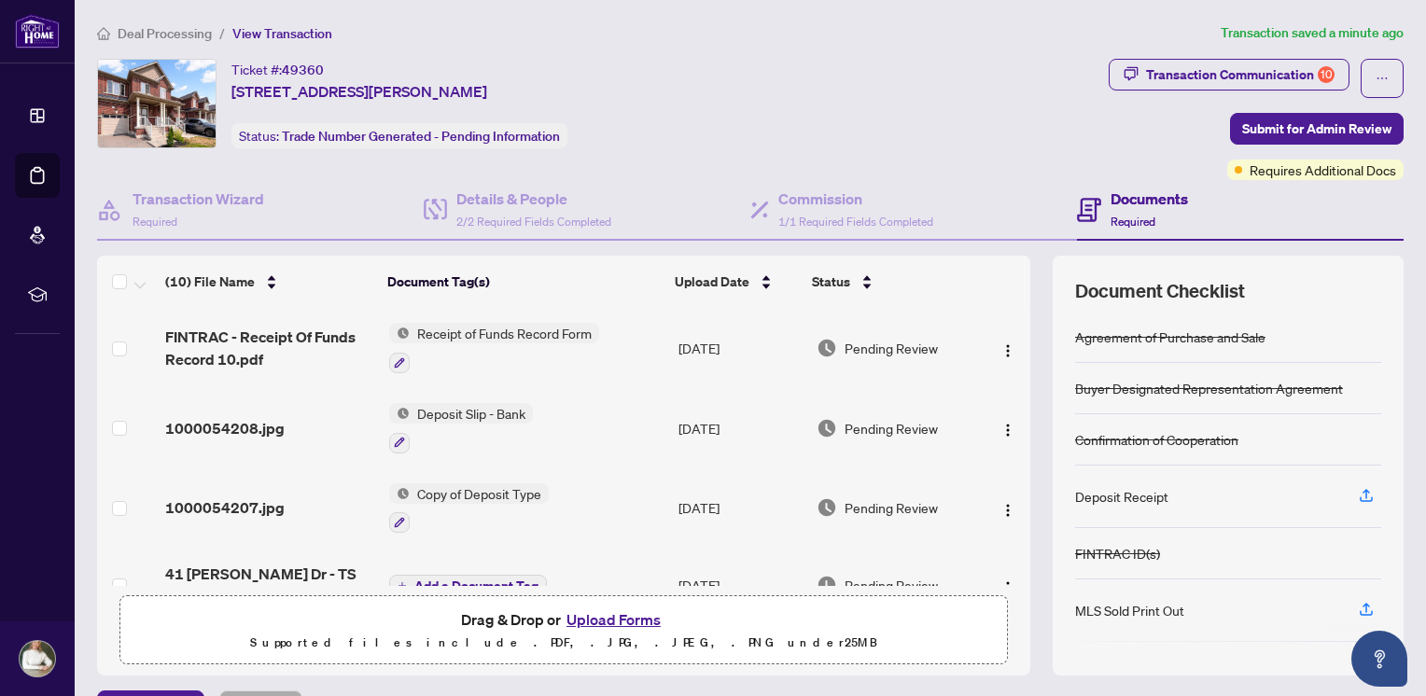
drag, startPoint x: 1027, startPoint y: 427, endPoint x: 959, endPoint y: 380, distance: 83.1
click at [959, 380] on td "Pending Review" at bounding box center [895, 348] width 173 height 80
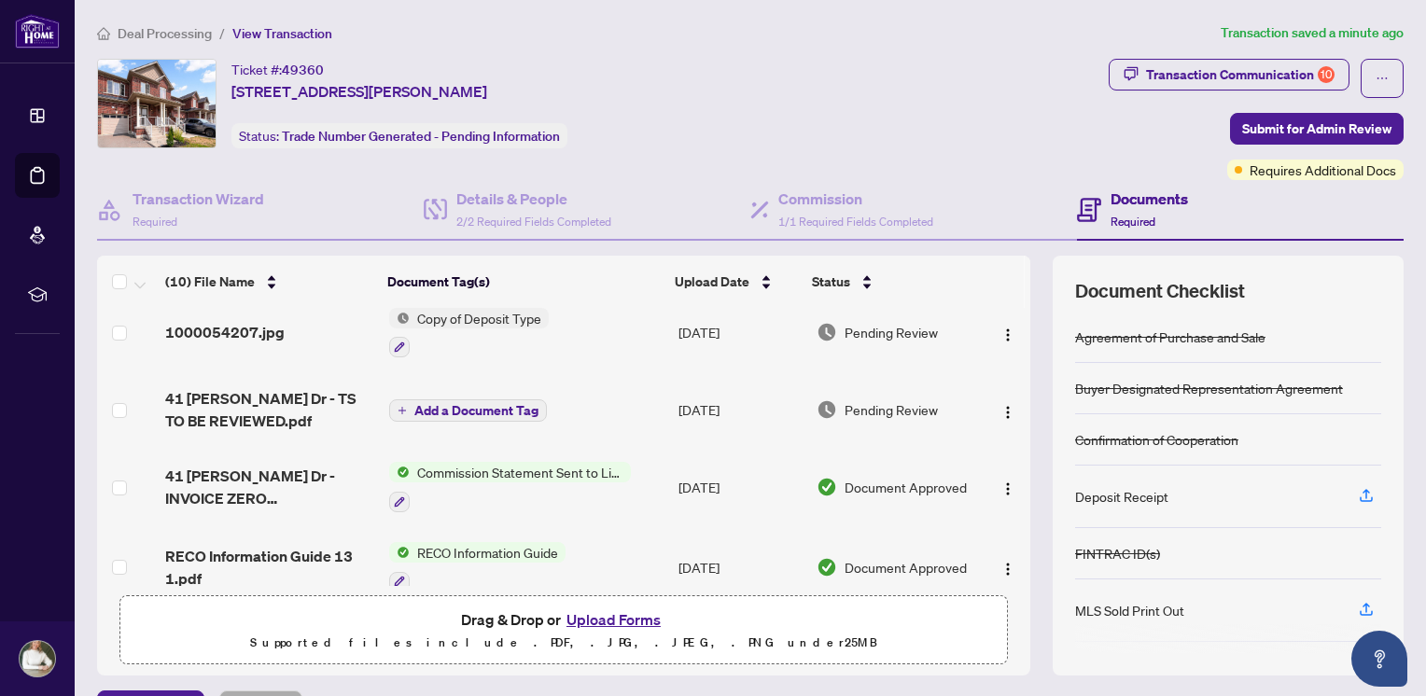
scroll to position [172, 0]
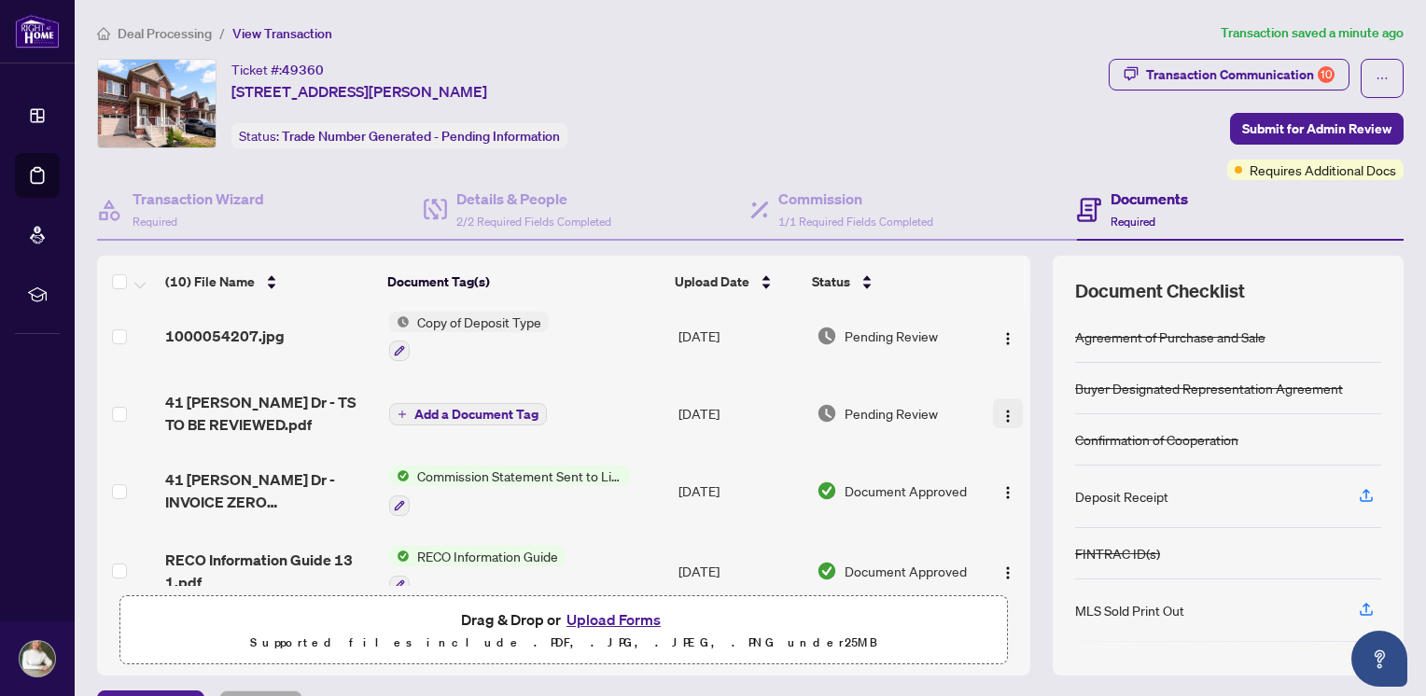
click at [1001, 409] on img "button" at bounding box center [1008, 416] width 15 height 15
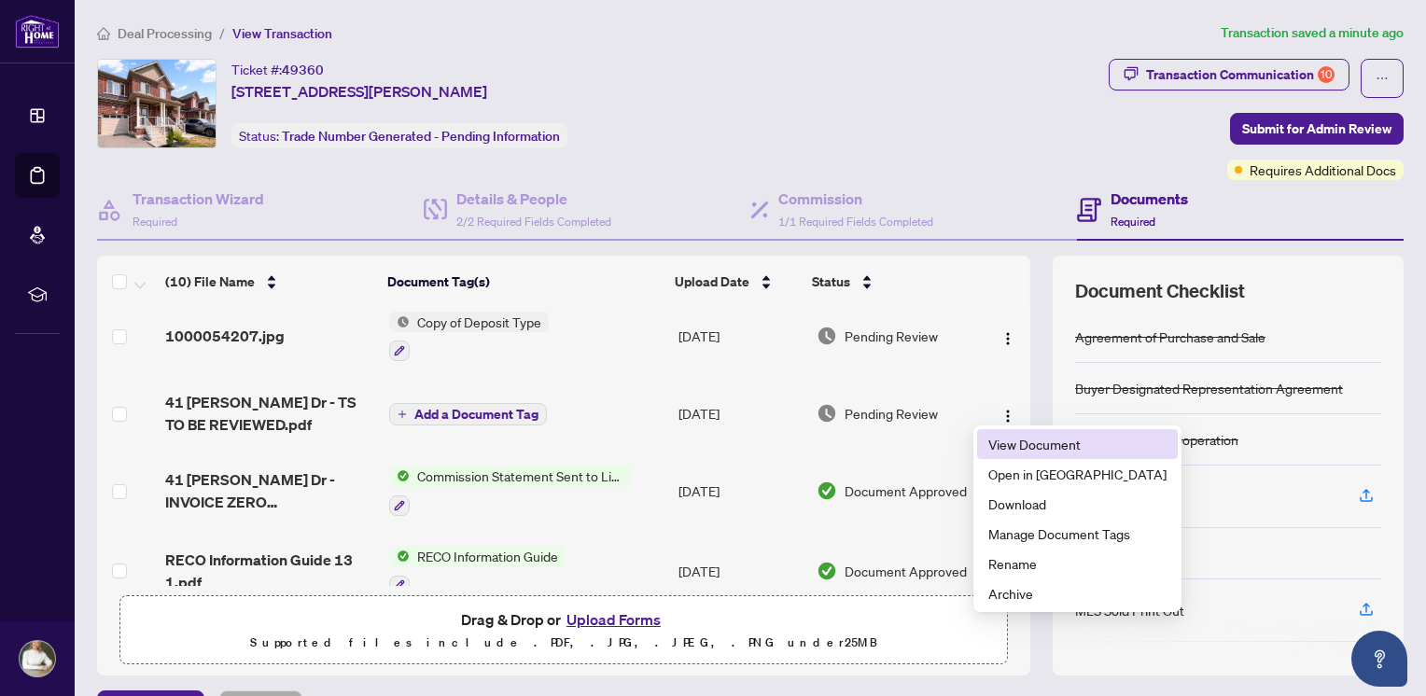
click at [999, 431] on li "View Document" at bounding box center [1077, 444] width 201 height 30
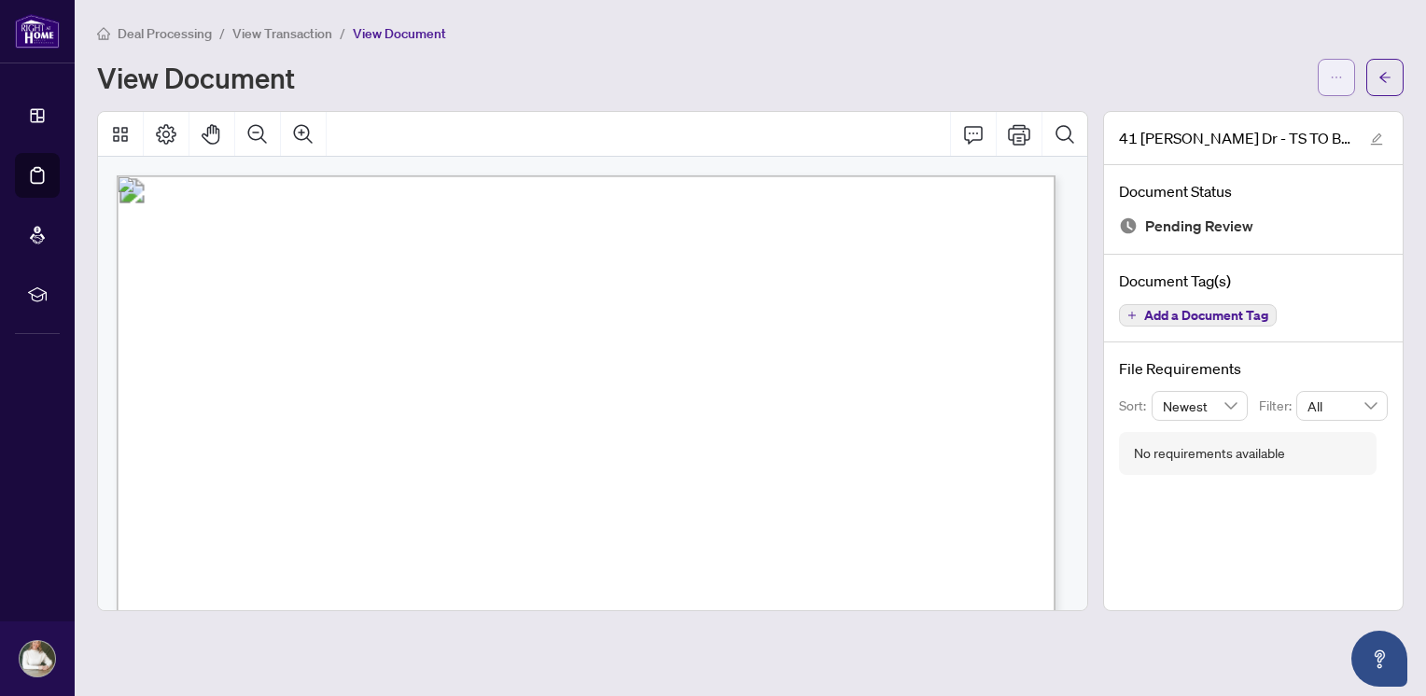
click at [1333, 72] on icon "ellipsis" at bounding box center [1336, 77] width 13 height 13
click at [1249, 120] on span "Download" at bounding box center [1269, 117] width 142 height 21
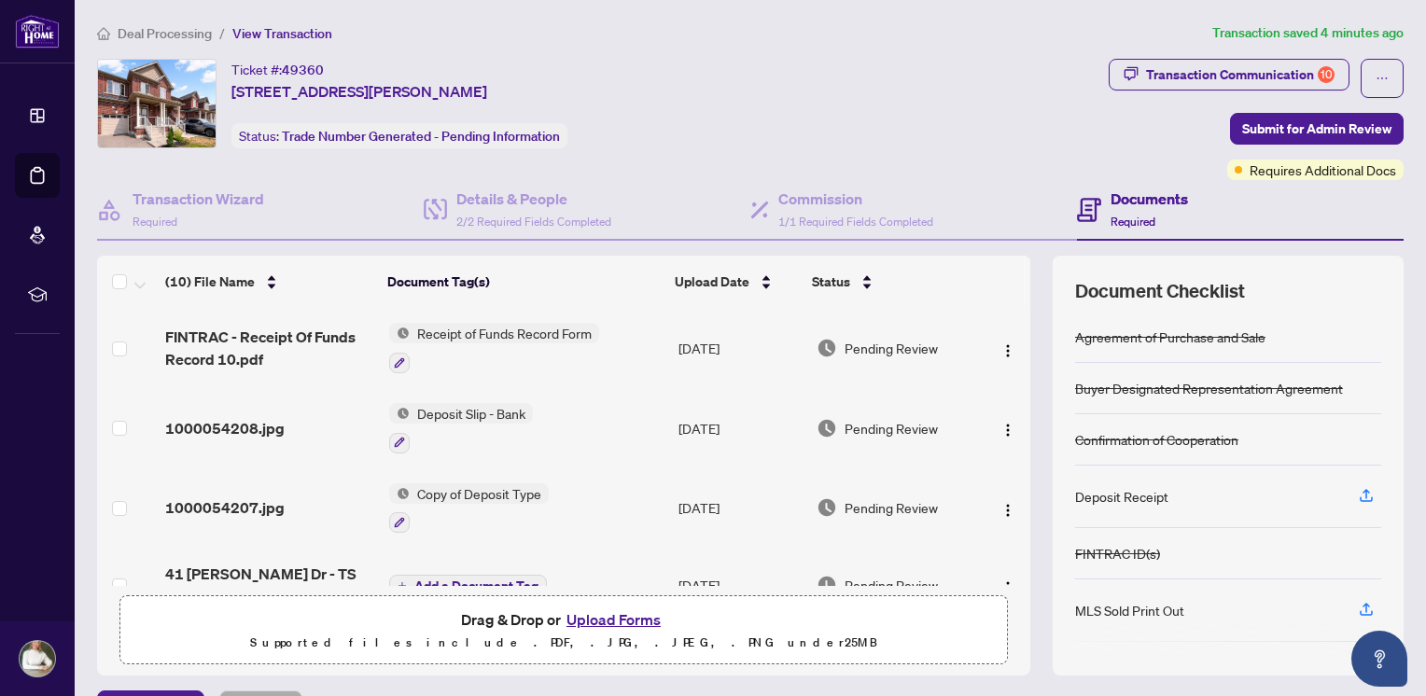
click at [612, 614] on button "Upload Forms" at bounding box center [613, 620] width 105 height 24
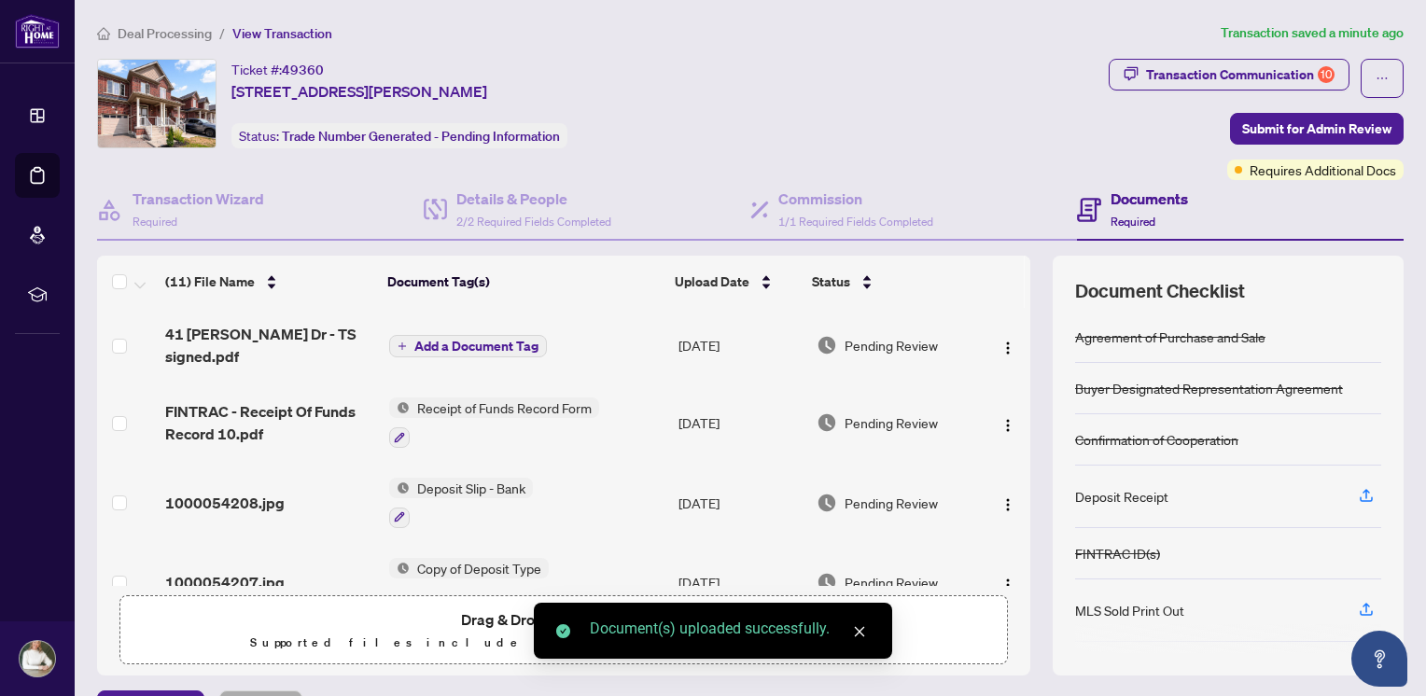
click at [508, 340] on span "Add a Document Tag" at bounding box center [476, 346] width 124 height 13
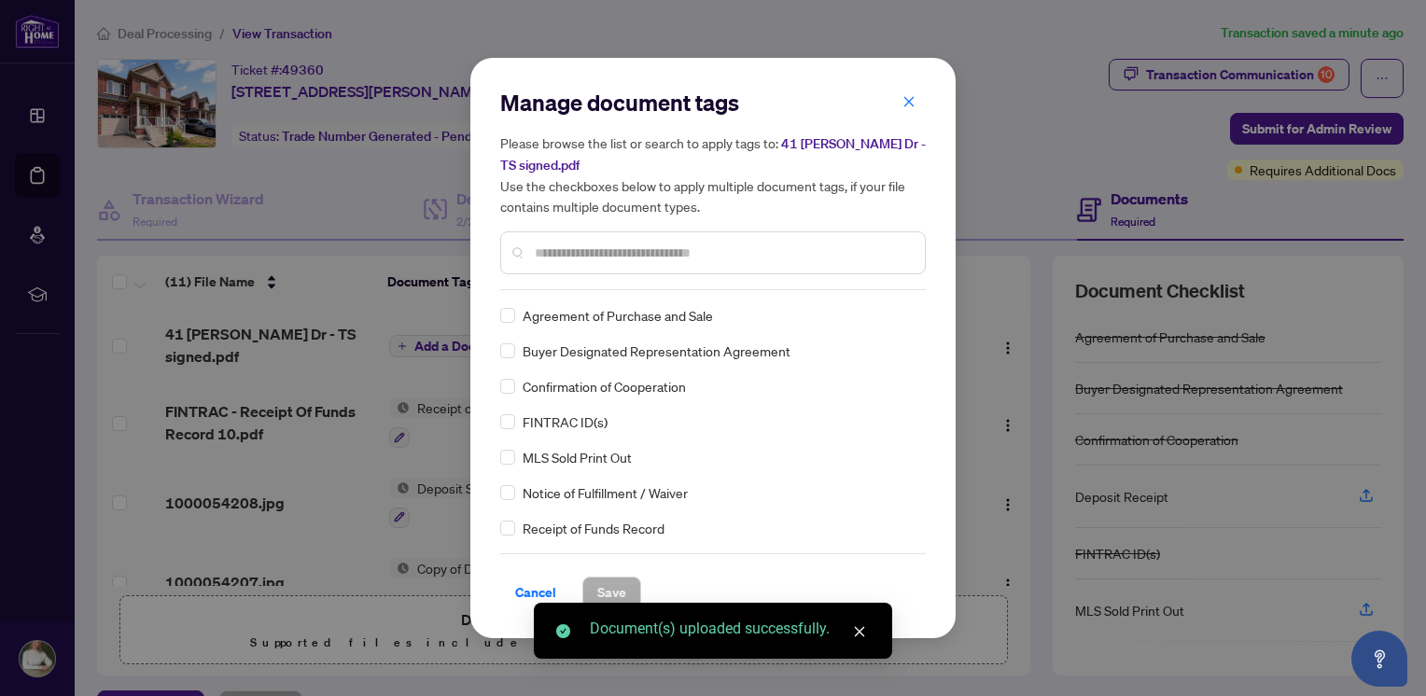
click at [584, 253] on input "text" at bounding box center [722, 253] width 375 height 21
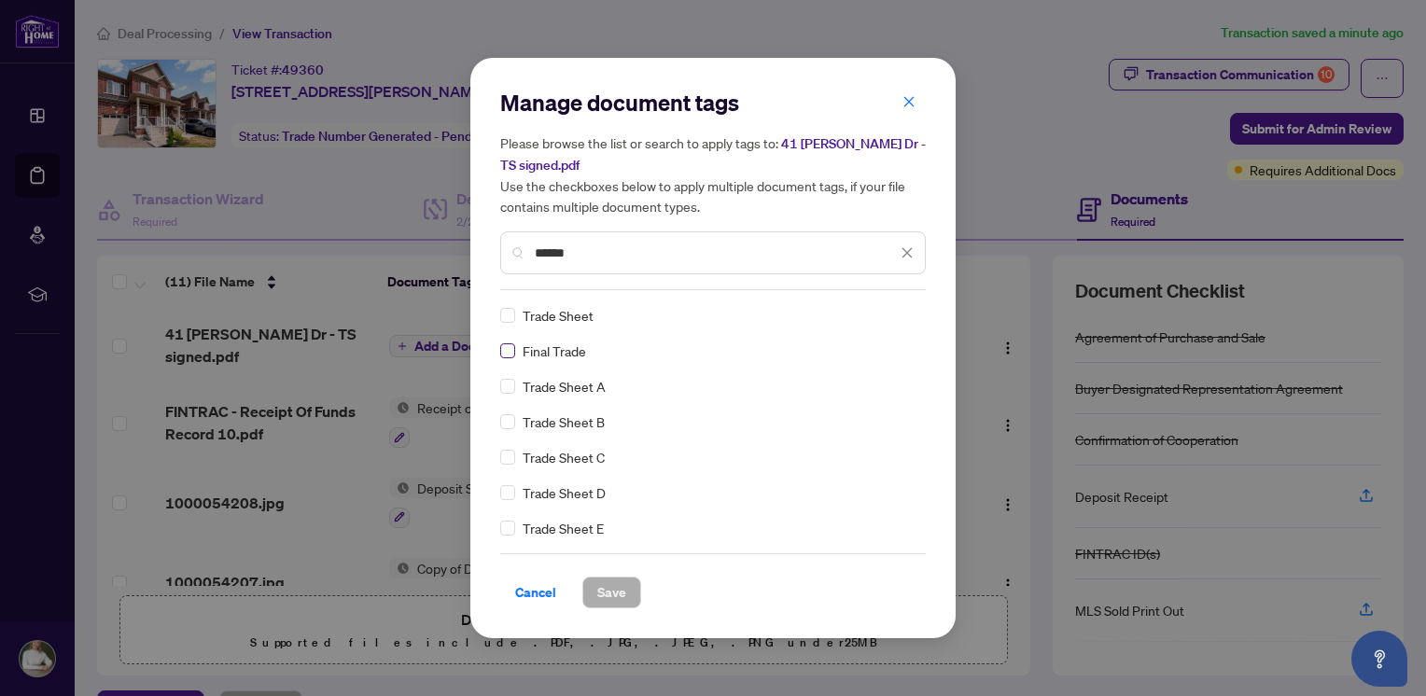
type input "*****"
click at [613, 593] on span "Save" at bounding box center [611, 593] width 29 height 30
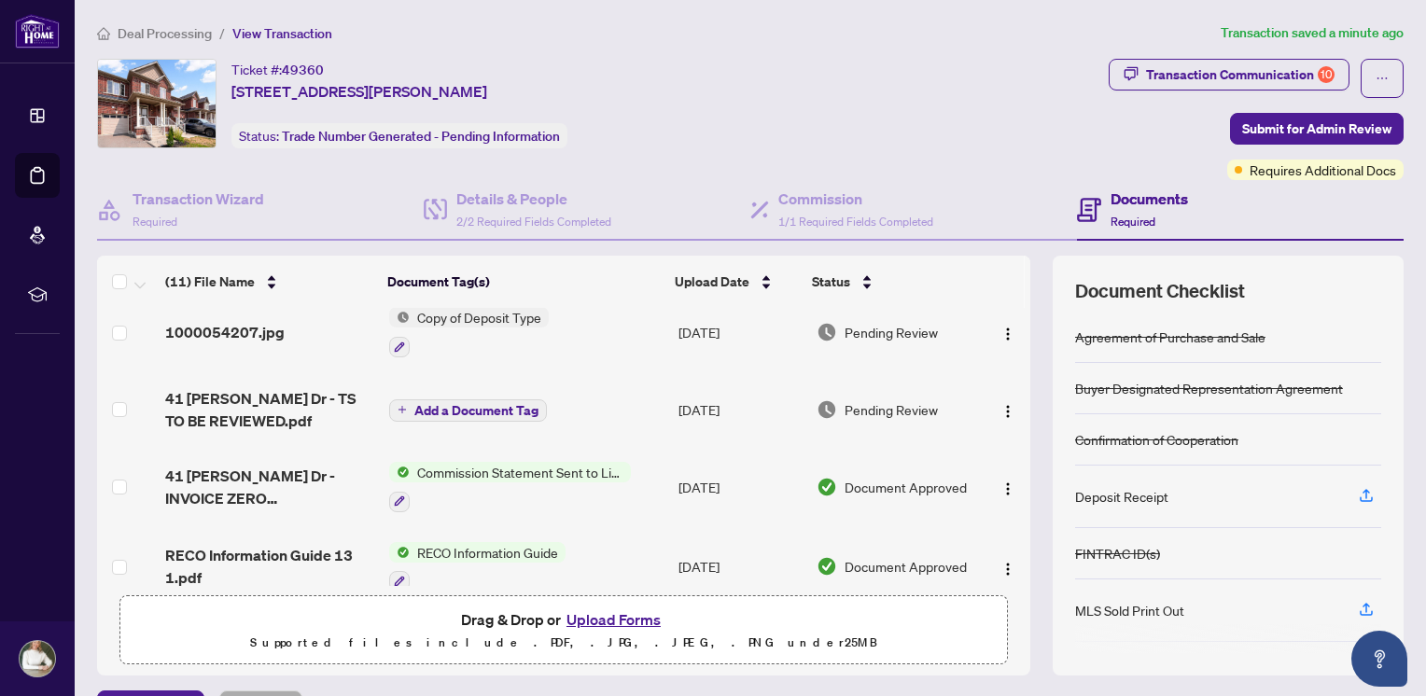
scroll to position [246, 0]
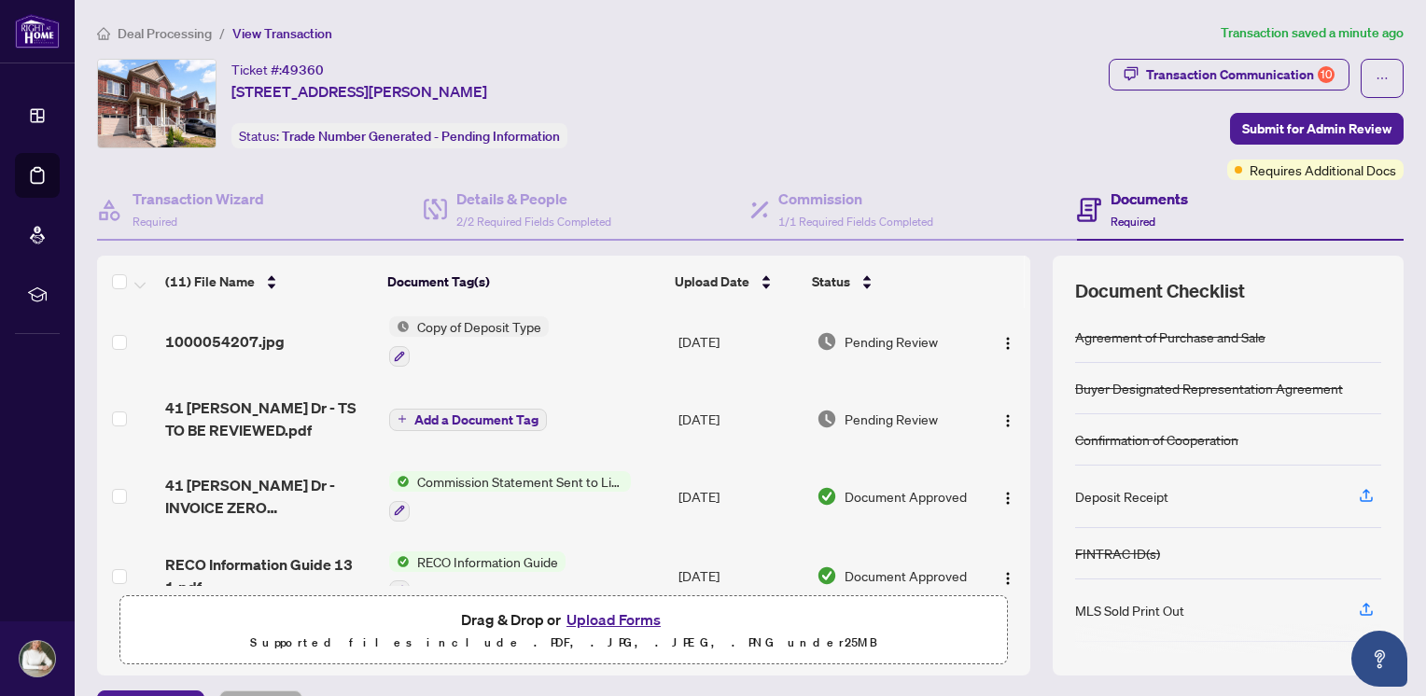
click at [493, 413] on span "Add a Document Tag" at bounding box center [476, 419] width 124 height 13
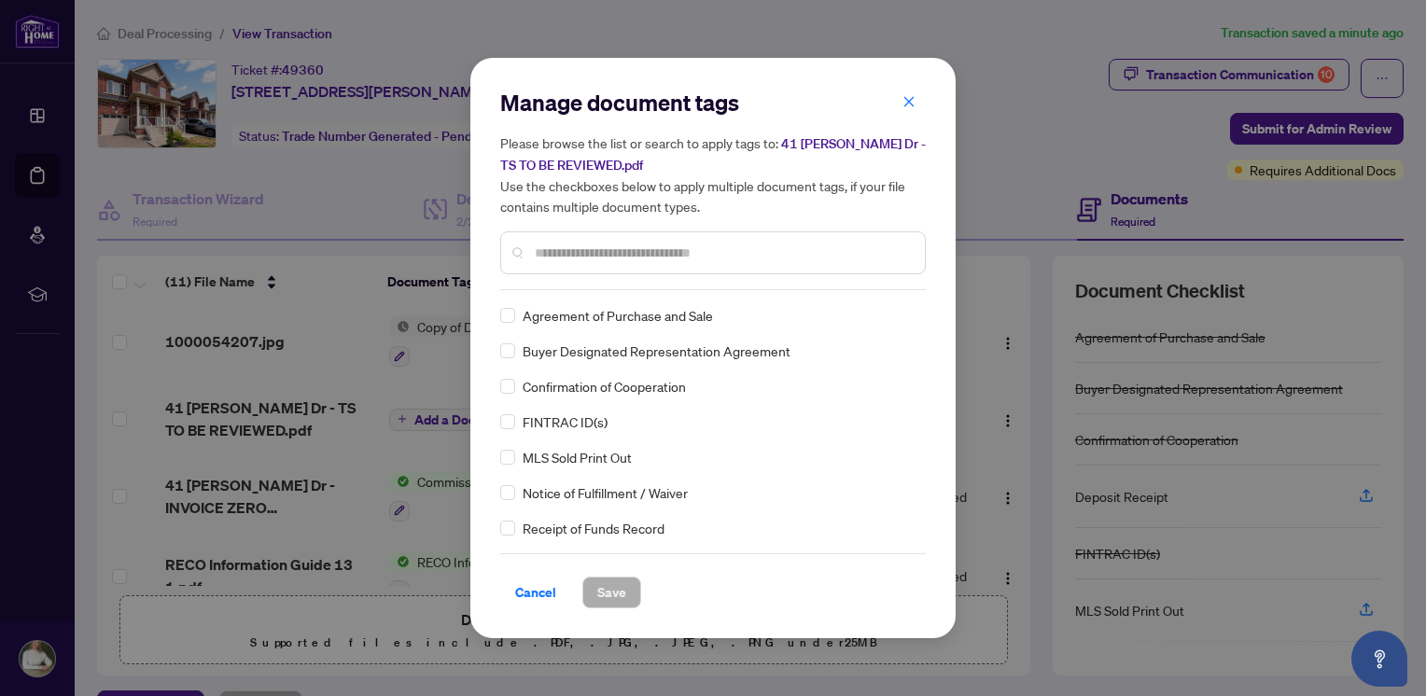
click at [579, 259] on input "text" at bounding box center [722, 253] width 375 height 21
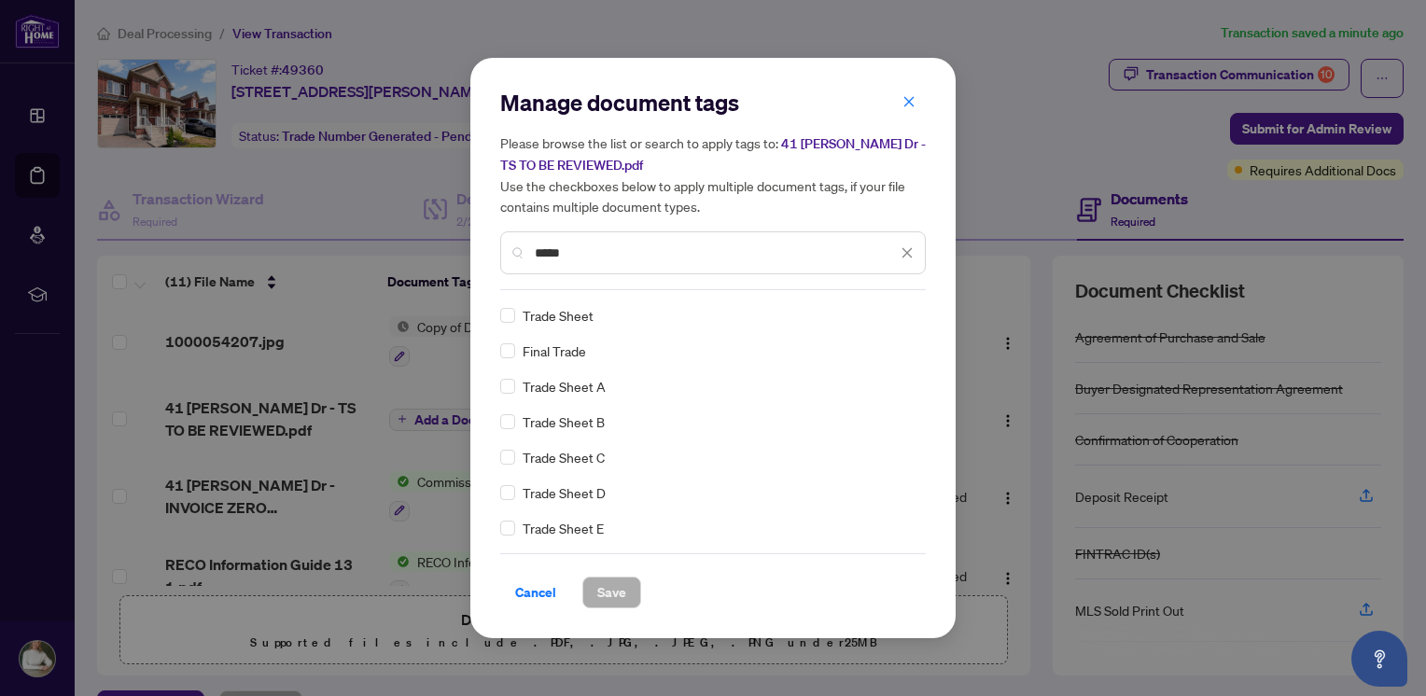
type input "*****"
click at [599, 590] on span "Save" at bounding box center [611, 593] width 29 height 30
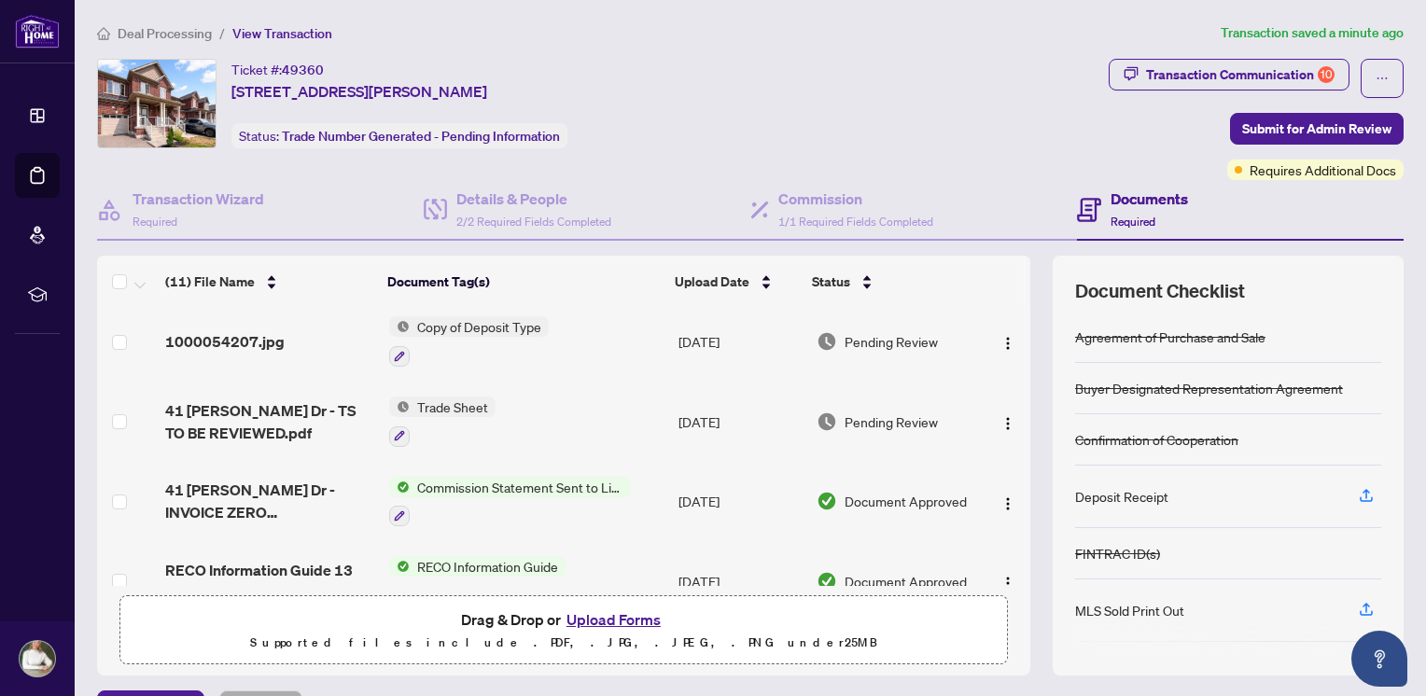
click at [631, 618] on button "Upload Forms" at bounding box center [613, 620] width 105 height 24
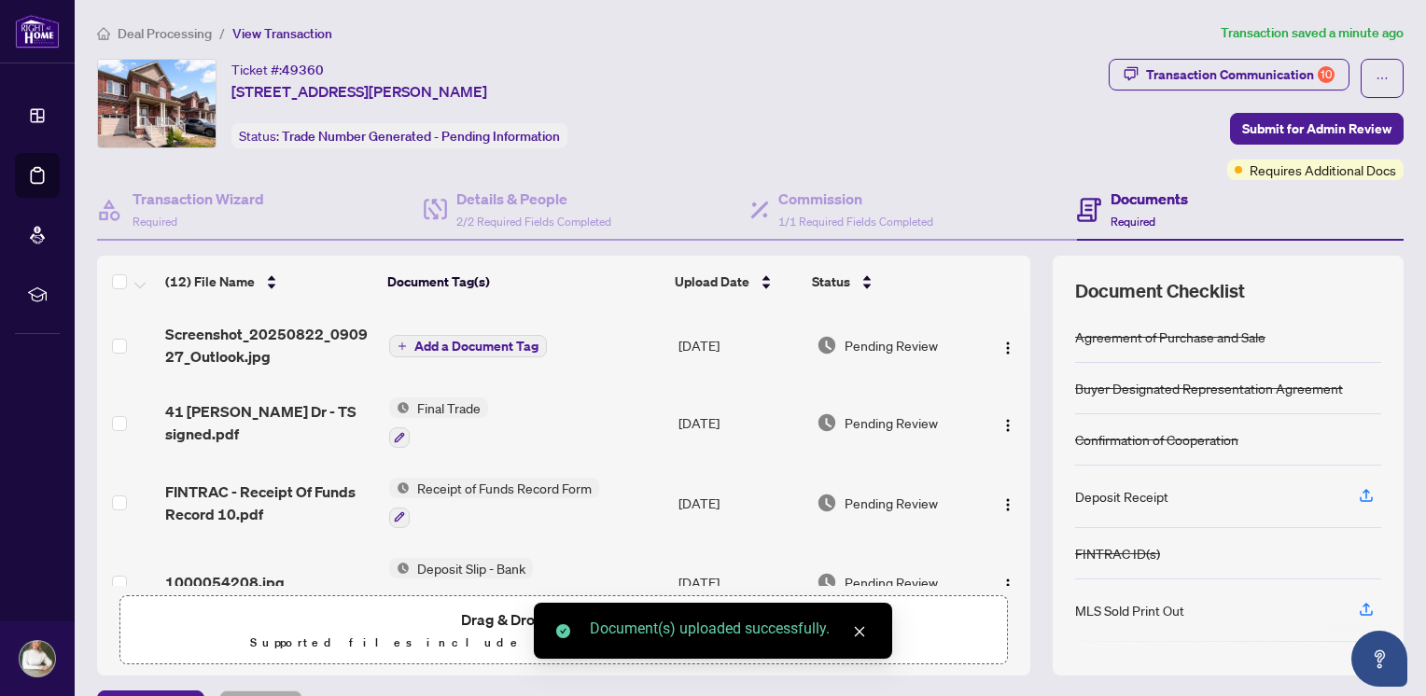
click at [518, 340] on span "Add a Document Tag" at bounding box center [476, 346] width 124 height 13
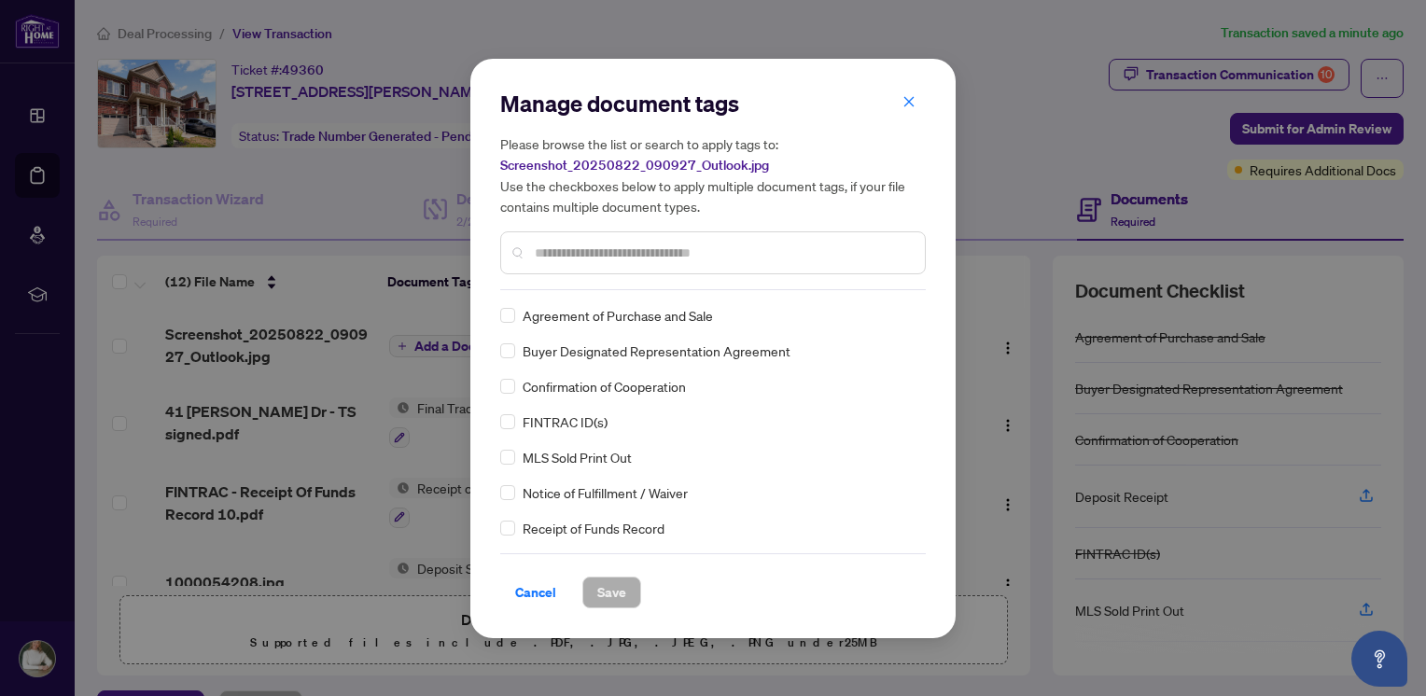
click at [590, 251] on input "text" at bounding box center [722, 253] width 375 height 21
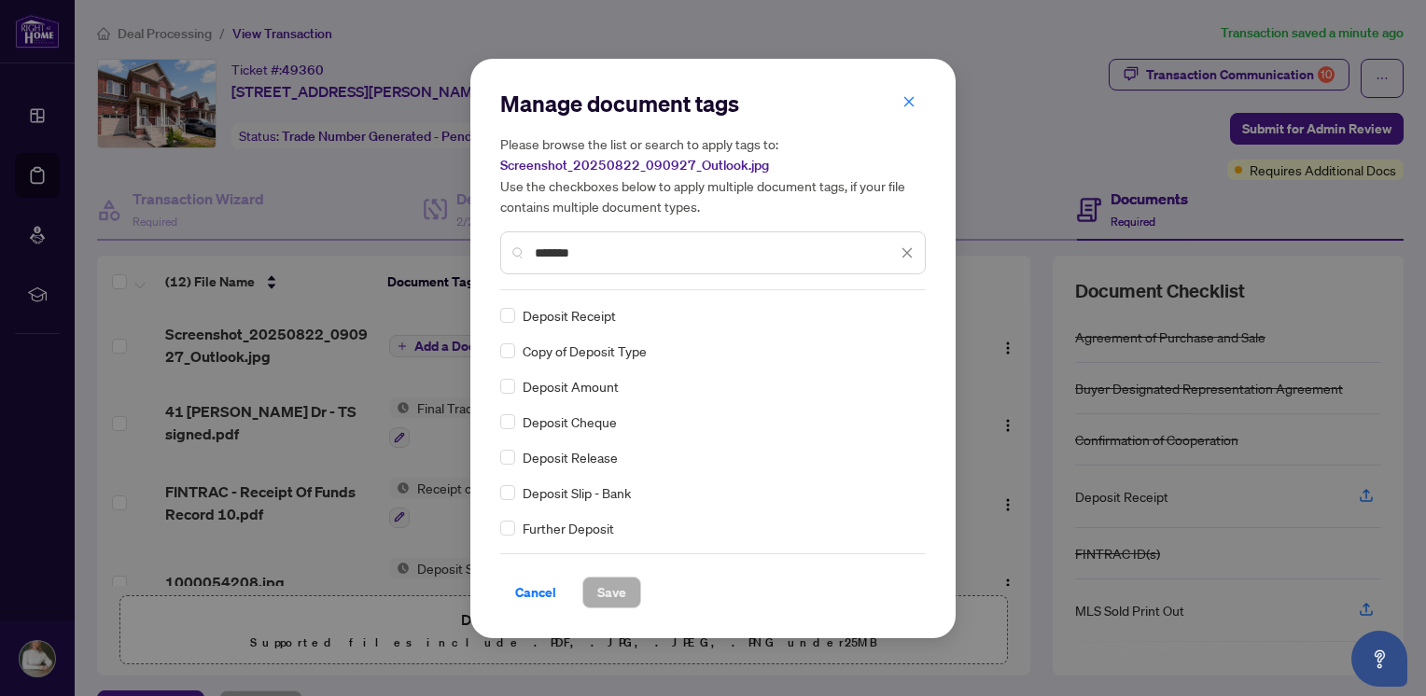
type input "*******"
click at [610, 594] on span "Save" at bounding box center [611, 593] width 29 height 30
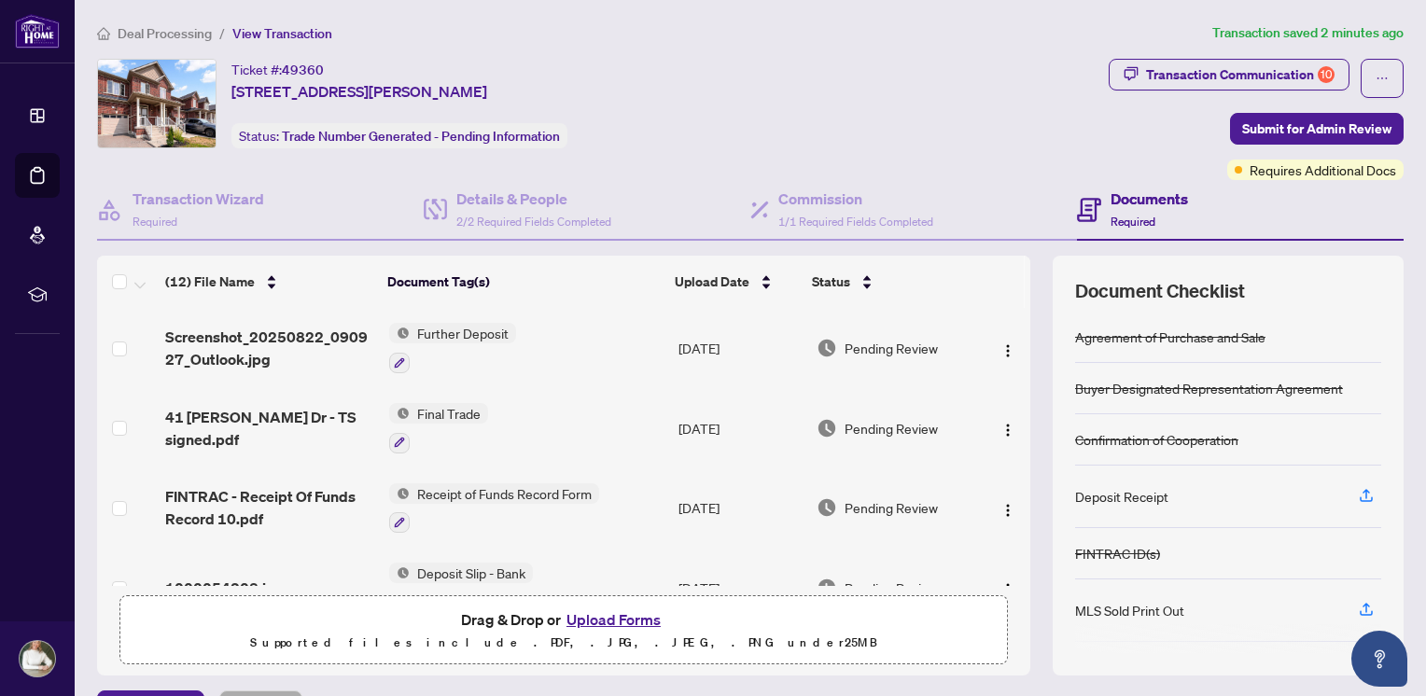
click at [597, 617] on button "Upload Forms" at bounding box center [613, 620] width 105 height 24
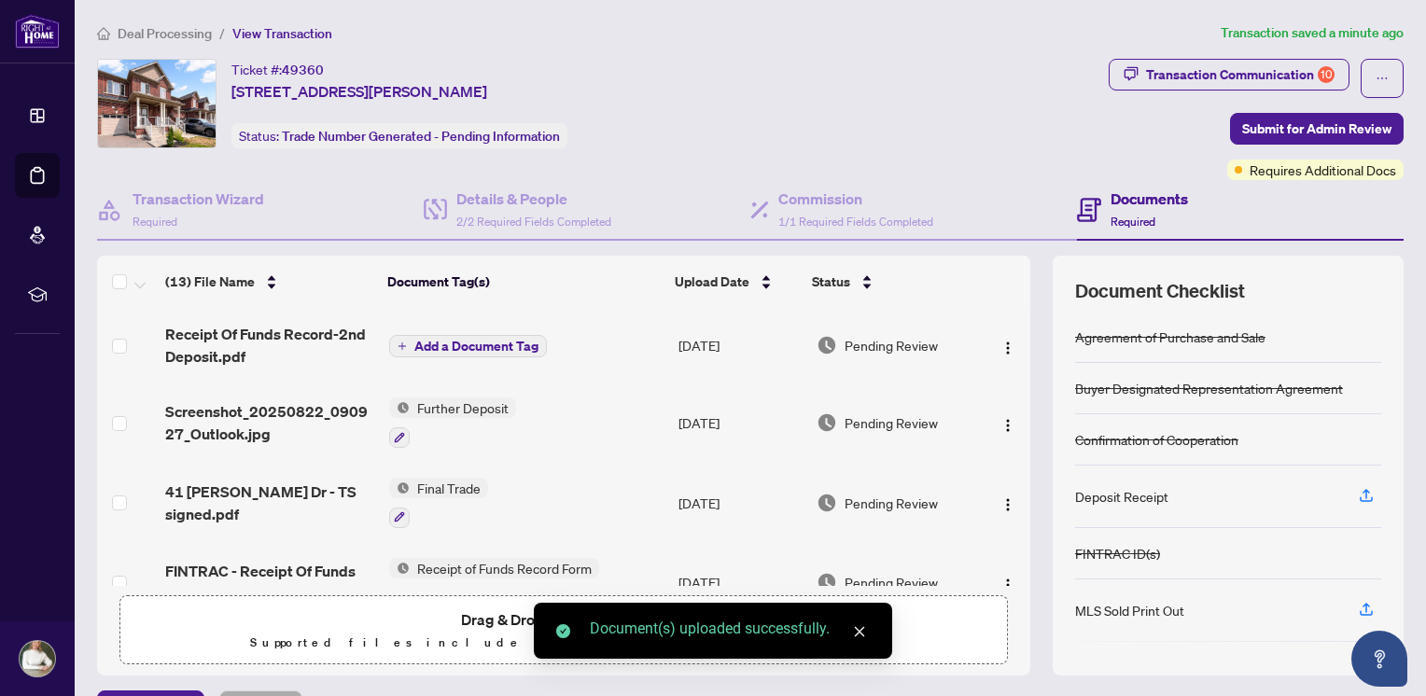
click at [469, 342] on span "Add a Document Tag" at bounding box center [476, 346] width 124 height 13
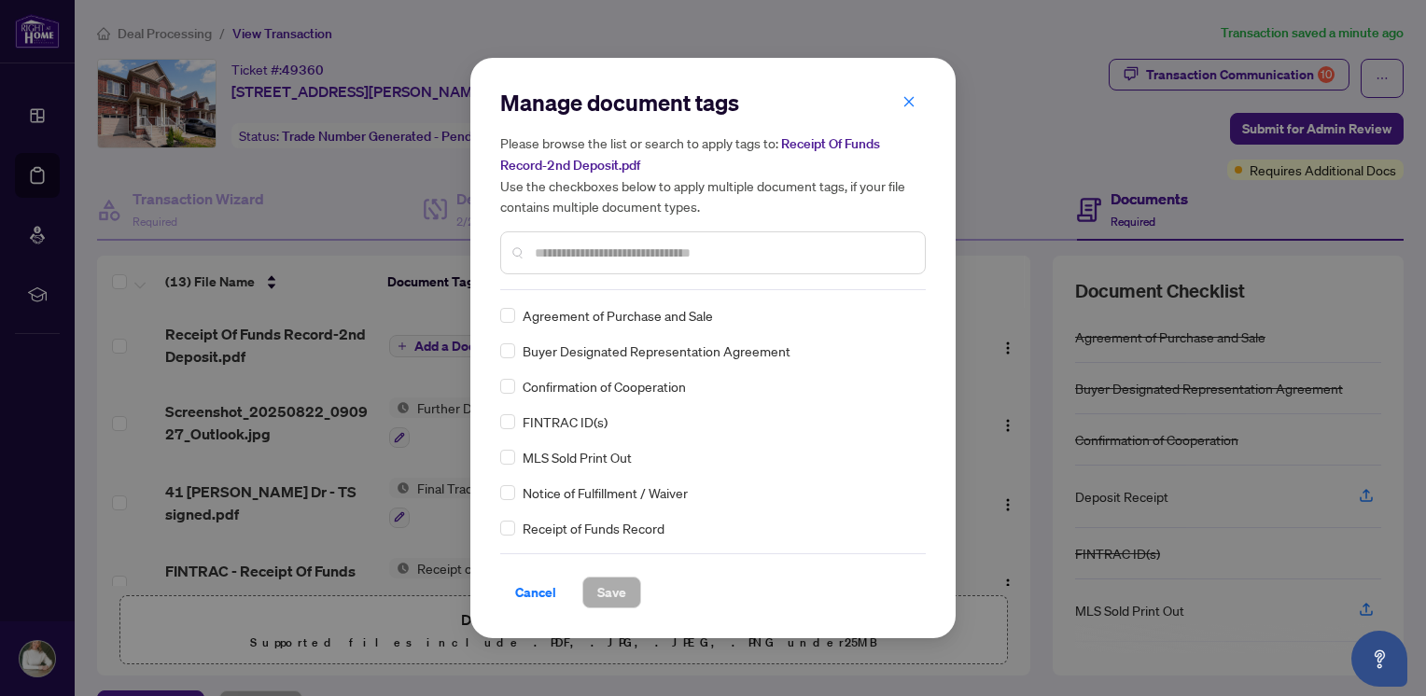
click at [582, 252] on input "text" at bounding box center [722, 253] width 375 height 21
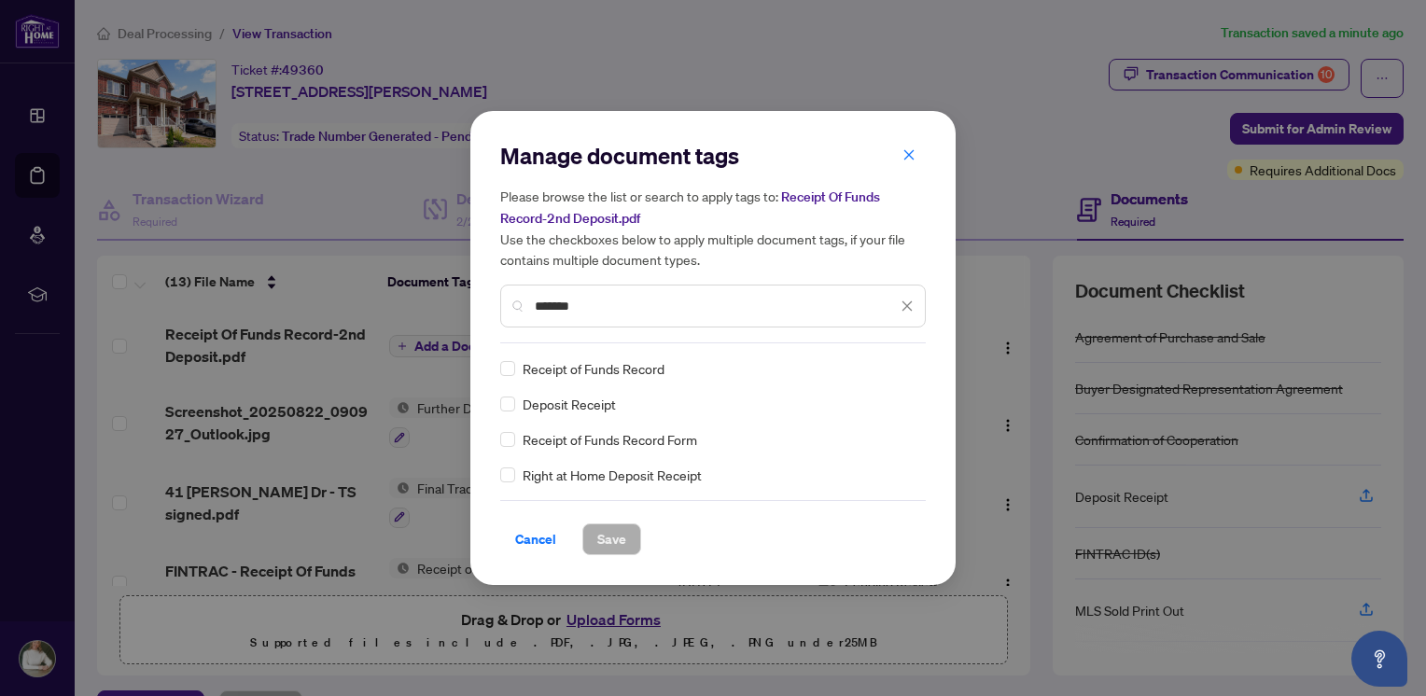
type input "*******"
click at [515, 440] on div "Receipt of Funds Record Form" at bounding box center [707, 439] width 414 height 21
click at [611, 544] on span "Save" at bounding box center [611, 540] width 29 height 30
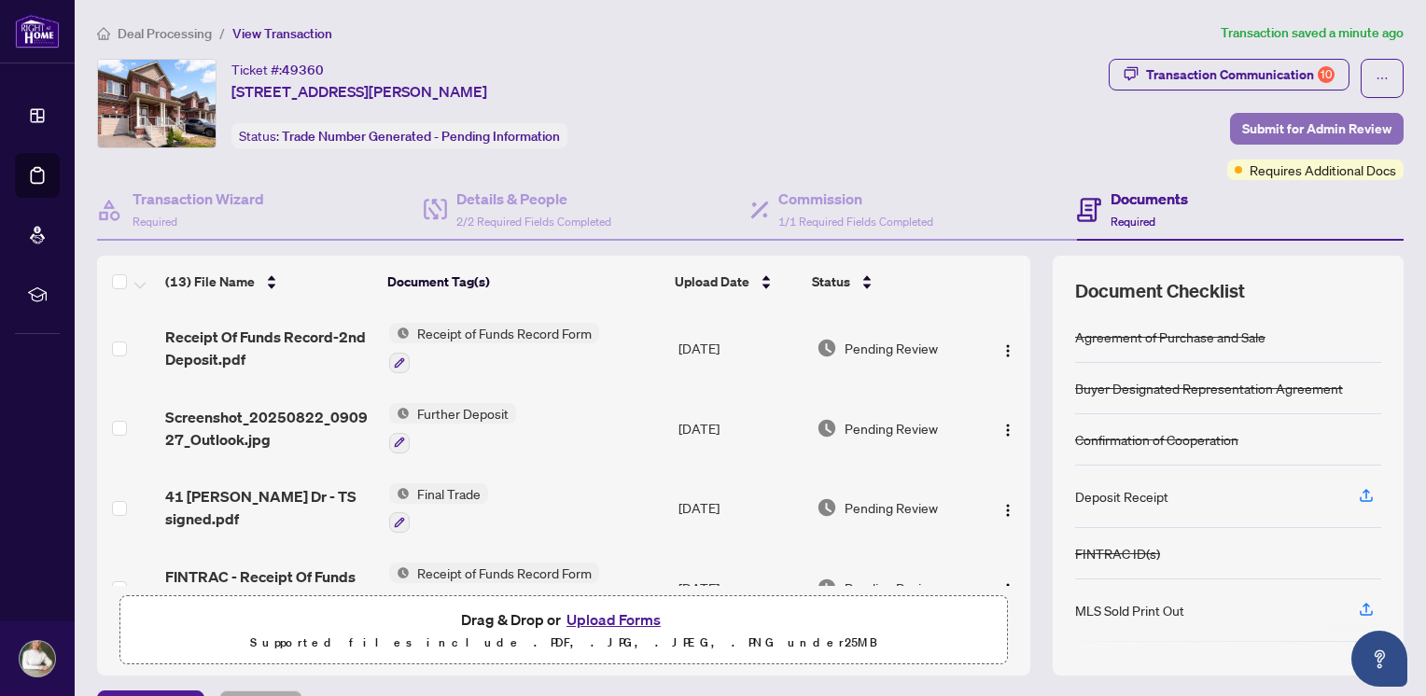
click at [1315, 129] on span "Submit for Admin Review" at bounding box center [1316, 129] width 149 height 30
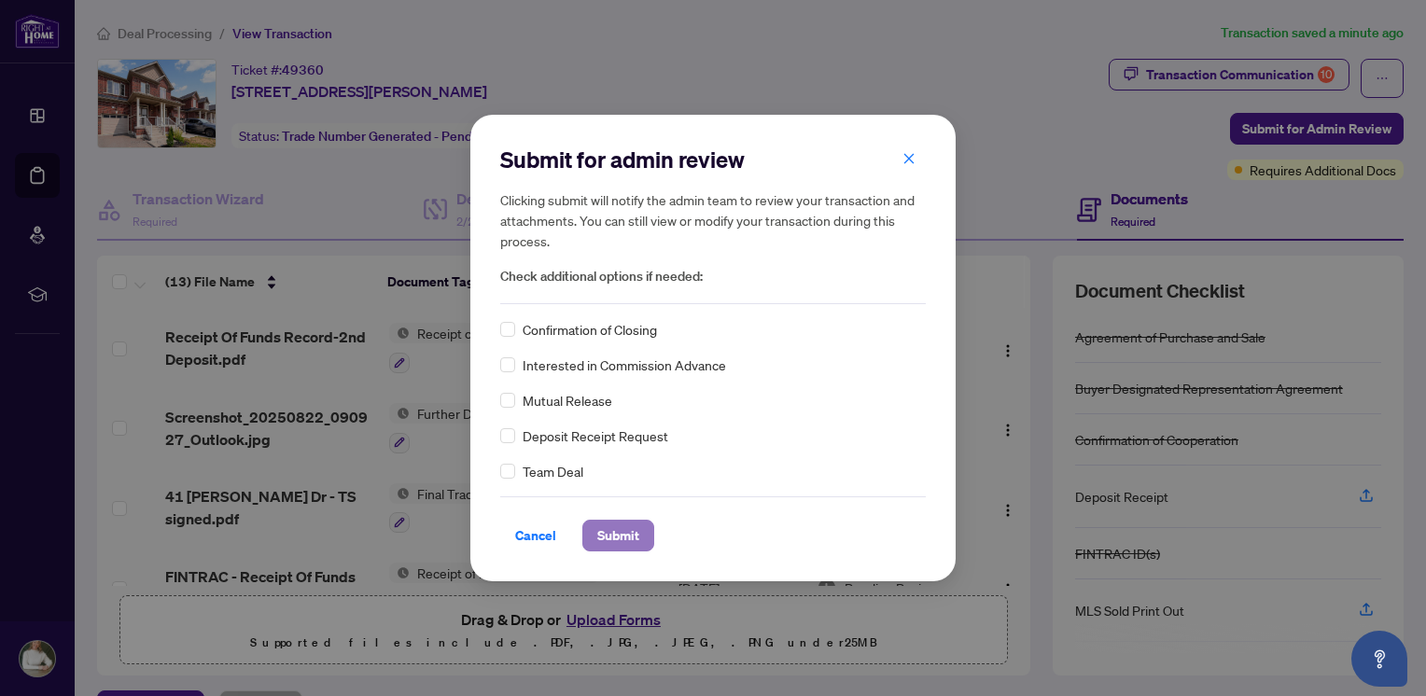
click at [623, 540] on span "Submit" at bounding box center [618, 536] width 42 height 30
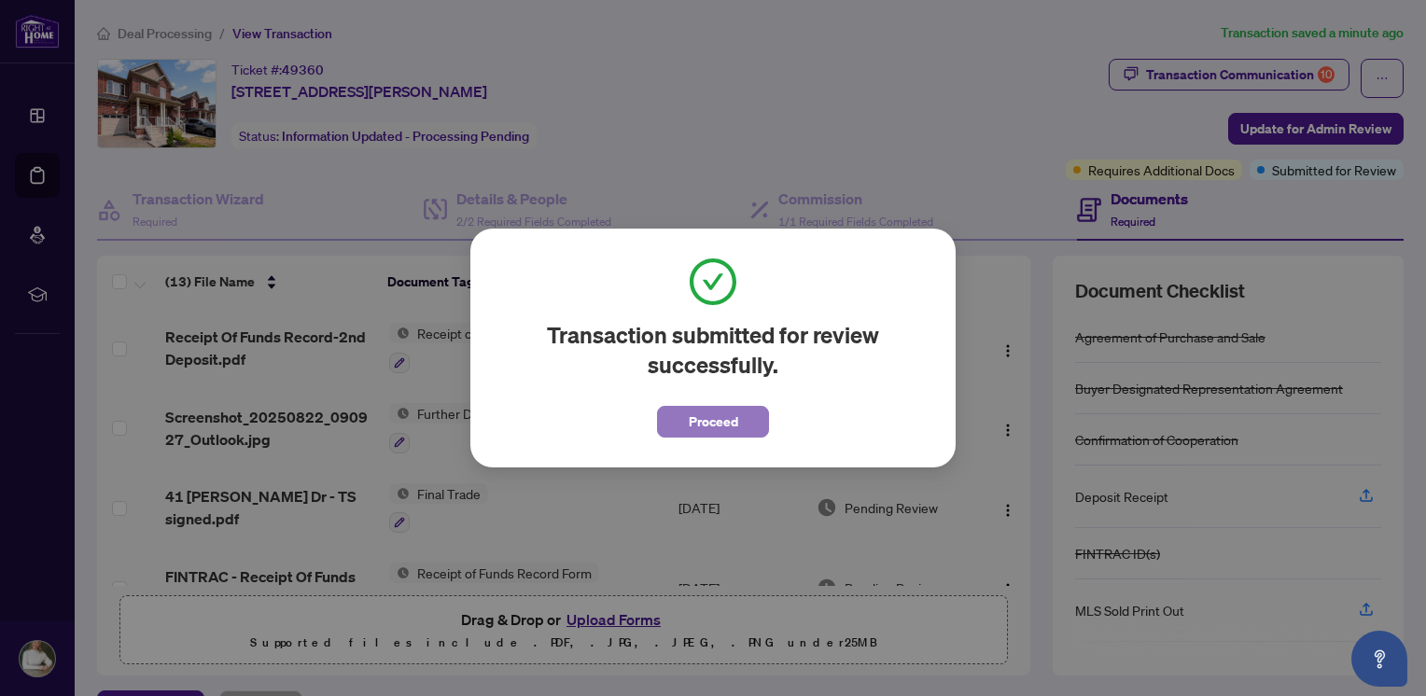
click at [690, 425] on span "Proceed" at bounding box center [713, 422] width 49 height 30
